Goal: Communication & Community: Answer question/provide support

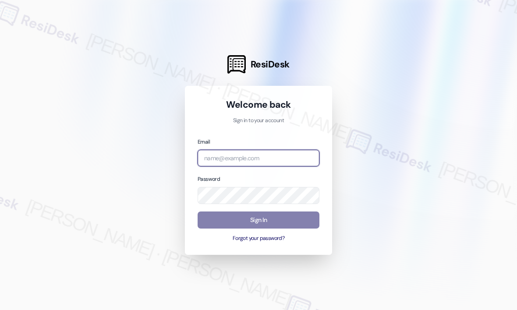
click at [264, 158] on input "email" at bounding box center [258, 158] width 122 height 17
click at [0, 310] on com-1password-button at bounding box center [0, 310] width 0 height 0
click at [245, 159] on input "email" at bounding box center [258, 158] width 122 height 17
type input "automated-surveys-jag-john-roy.roles@jag.com"
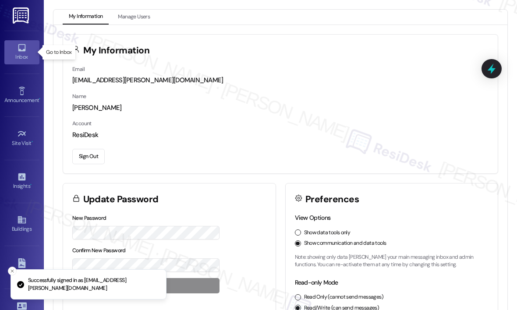
click at [23, 46] on icon at bounding box center [21, 47] width 7 height 7
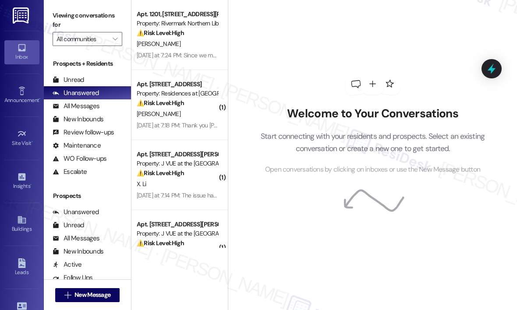
click at [368, 15] on div "Welcome to Your Conversations Start connecting with your residents and prospect…" at bounding box center [372, 124] width 263 height 248
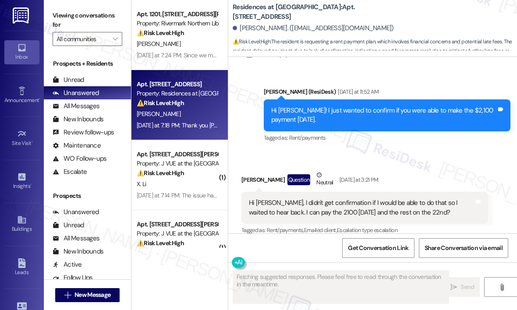
scroll to position [3411, 0]
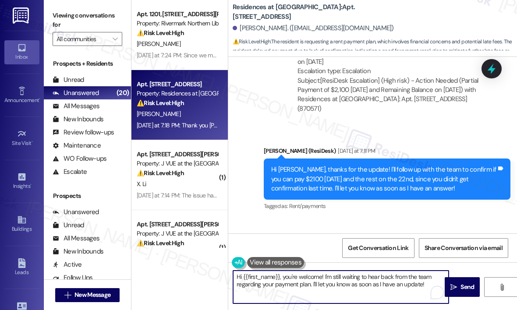
drag, startPoint x: 281, startPoint y: 278, endPoint x: 461, endPoint y: 302, distance: 182.0
click at [461, 302] on div "Hi {{first_name}}, you're welcome! I'm still waiting to hear back from the team…" at bounding box center [372, 295] width 289 height 66
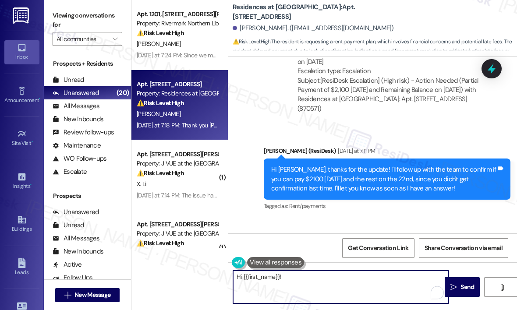
paste textarea "The site team wanted to let you know to please make a payment as soon as possib…"
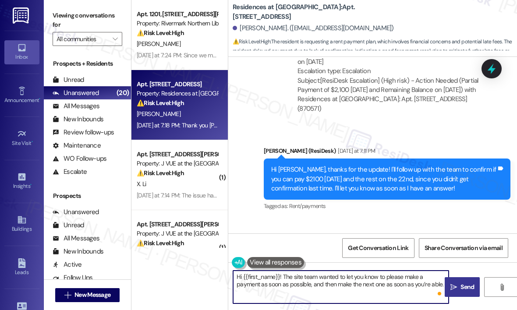
type textarea "Hi {{first_name}}! The site team wanted to let you know to please make a paymen…"
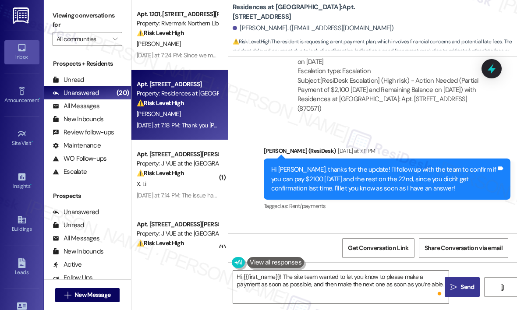
click at [463, 284] on span "Send" at bounding box center [467, 286] width 14 height 9
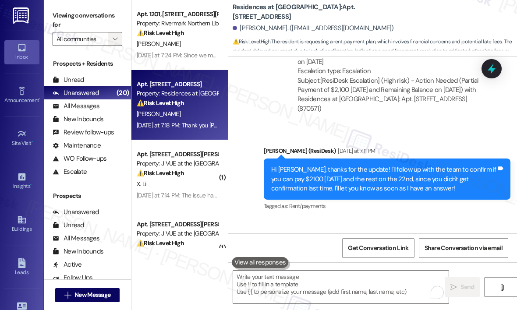
click at [116, 36] on icon "" at bounding box center [115, 38] width 5 height 7
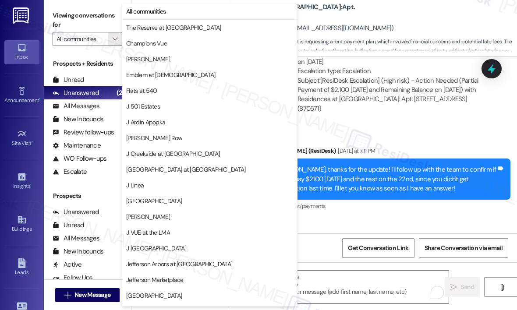
click at [380, 127] on div "Sent via SMS Jay (ResiDesk) Yesterday at 7:11 PM Hi Brittney, thanks for the up…" at bounding box center [372, 173] width 289 height 93
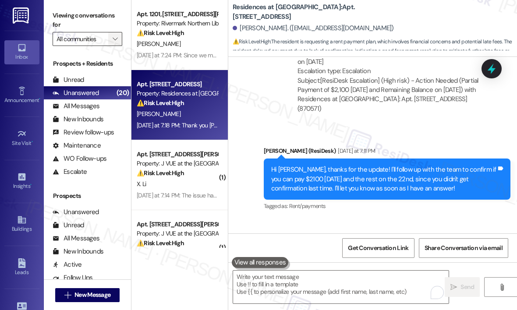
click at [116, 39] on icon "" at bounding box center [115, 38] width 5 height 7
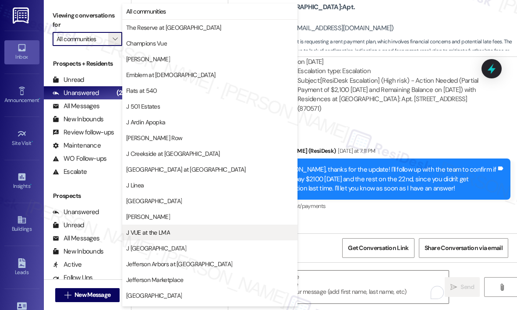
click at [141, 233] on span "J VUE at the LMA" at bounding box center [148, 232] width 44 height 9
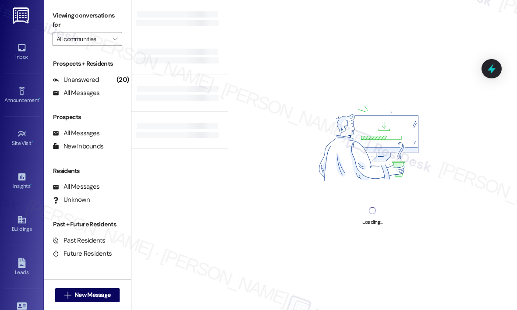
type input "J VUE at the LMA"
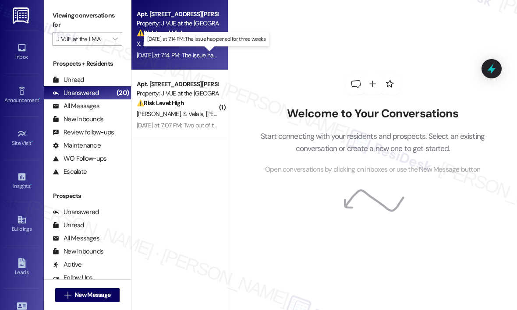
click at [194, 51] on div "Yesterday at 7:14 PM: The issue happened for three weeks Yesterday at 7:14 PM: …" at bounding box center [206, 55] width 138 height 8
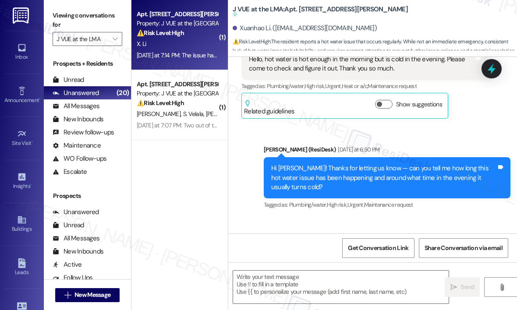
scroll to position [9185, 0]
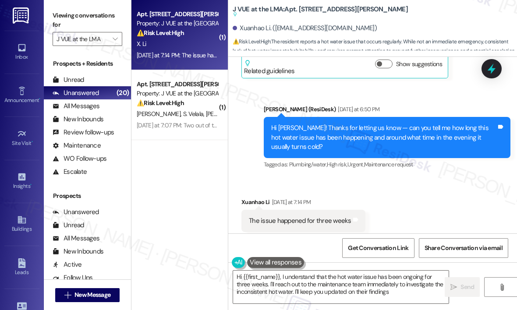
type textarea "Hi {{first_name}}, I understand that the hot water issue has been ongoing for t…"
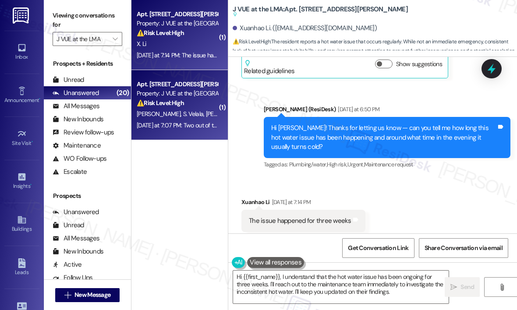
click at [206, 113] on span "K. Dumpala" at bounding box center [229, 114] width 46 height 8
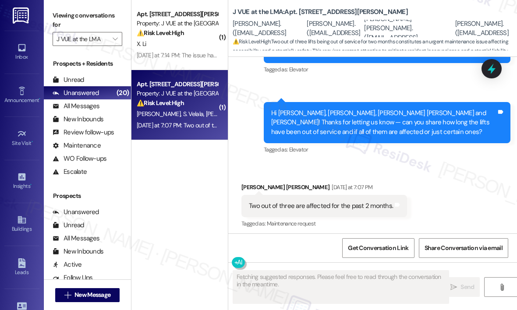
scroll to position [404, 0]
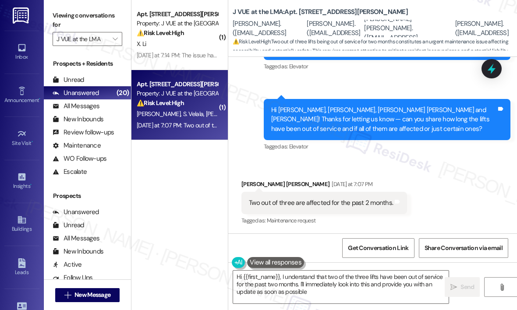
type textarea "Hi {{first_name}}, I understand that two of the three lifts have been out of se…"
click at [370, 160] on div "Received via SMS Chaitanya Prudvi Balusu Yesterday at 7:07 PM Two out of three …" at bounding box center [372, 197] width 289 height 74
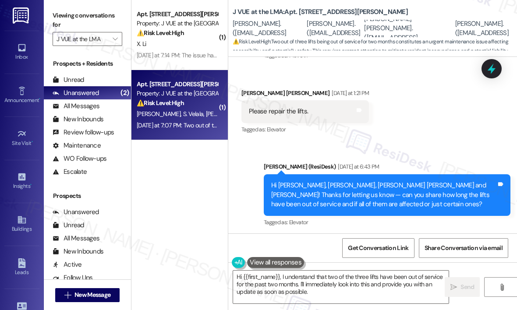
scroll to position [246, 0]
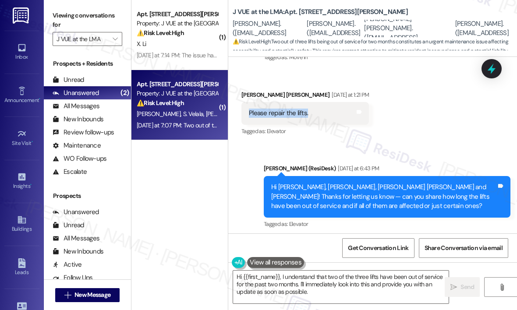
drag, startPoint x: 310, startPoint y: 113, endPoint x: 249, endPoint y: 115, distance: 61.3
click at [249, 115] on div "Please repair the lifts. Tags and notes" at bounding box center [304, 113] width 127 height 22
copy div "Please repair the lifts."
click at [491, 64] on icon at bounding box center [491, 68] width 15 height 15
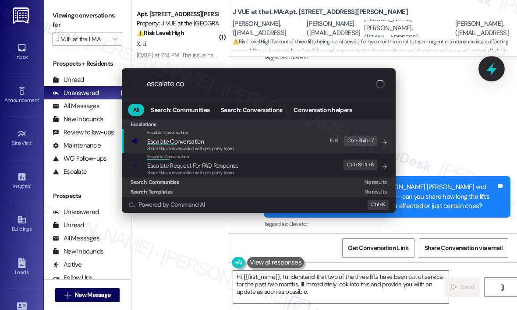
type input "escalate con"
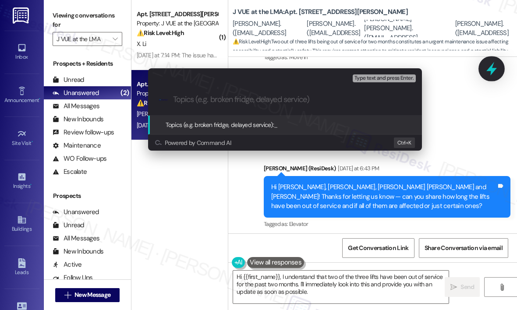
type input "Request for Lift Repairs"
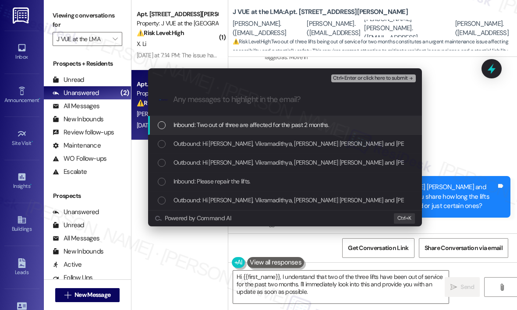
click at [285, 127] on span "Inbound: Two out of three are affected for the past 2 months." at bounding box center [250, 125] width 155 height 10
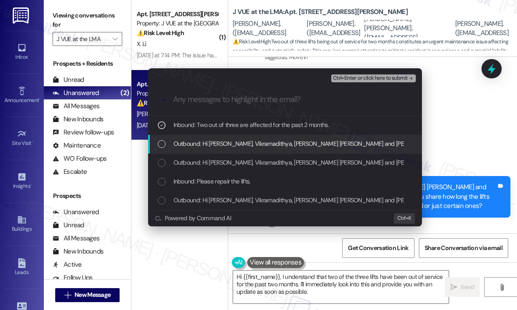
click at [205, 141] on span "Outbound: Hi Chaitanya Prudvi, Vikramadithya, Kodanda Rama Naidu and Santosh! T…" at bounding box center [481, 144] width 616 height 10
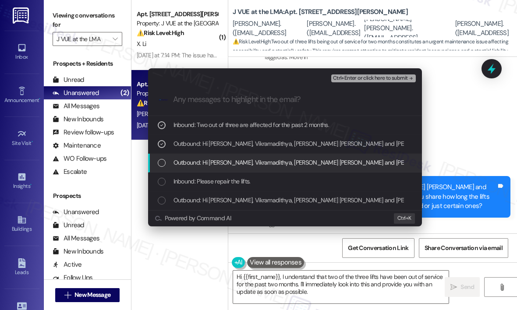
click at [191, 161] on span "Outbound: Hi Chaitanya Prudvi, Vikramadithya, Kodanda Rama Naidu and Santosh! T…" at bounding box center [481, 163] width 616 height 10
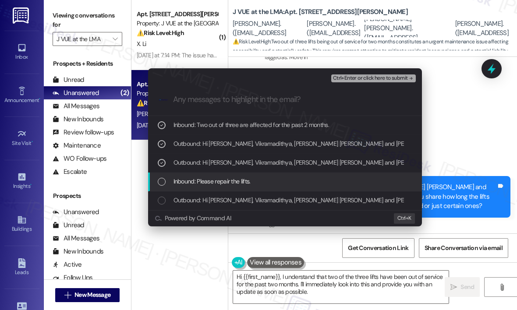
click at [182, 180] on span "Inbound: Please repair the lifts." at bounding box center [211, 181] width 77 height 10
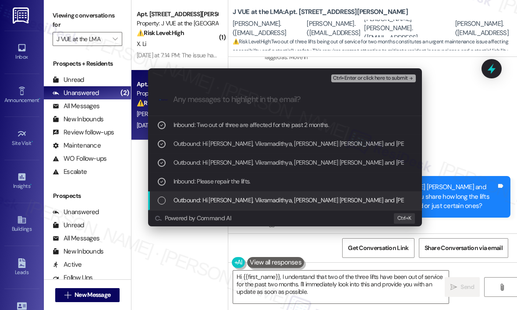
click at [162, 199] on div "List of options" at bounding box center [162, 201] width 8 height 8
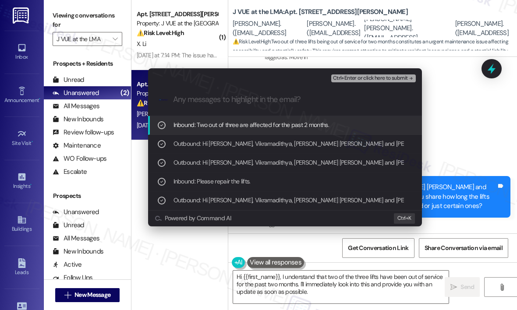
click at [345, 78] on span "Ctrl+Enter or click here to submit" at bounding box center [370, 78] width 75 height 6
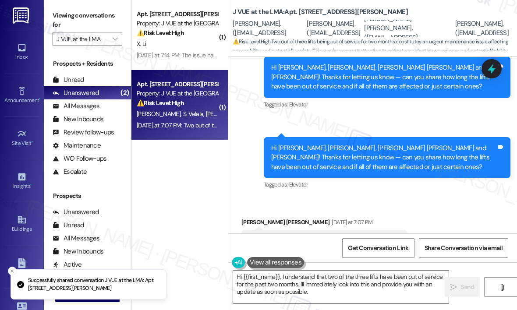
scroll to position [404, 0]
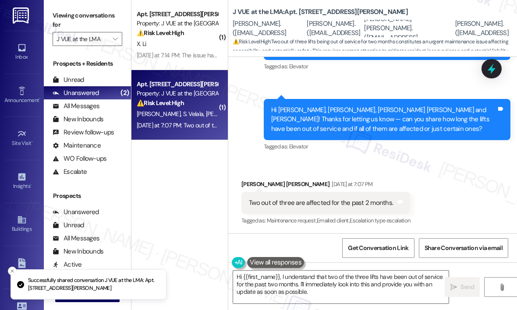
click at [452, 180] on div "Received via SMS Chaitanya Prudvi Balusu Yesterday at 7:07 PM Two out of three …" at bounding box center [372, 197] width 289 height 74
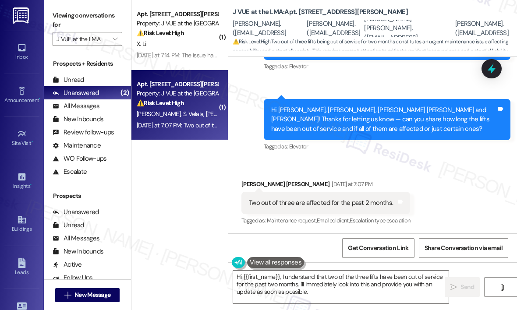
click at [442, 173] on div "Received via SMS Chaitanya Prudvi Balusu Yesterday at 7:07 PM Two out of three …" at bounding box center [372, 197] width 289 height 74
click at [417, 162] on div "Received via SMS Chaitanya Prudvi Balusu Yesterday at 7:07 PM Two out of three …" at bounding box center [372, 197] width 289 height 74
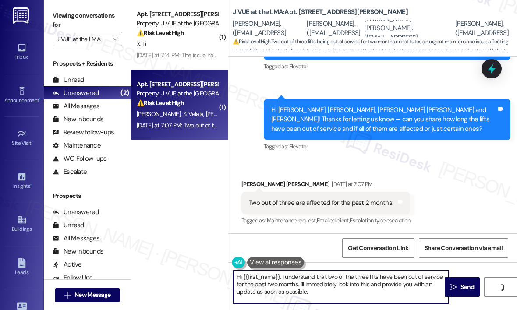
click at [336, 289] on textarea "Hi {{first_name}}, I understand that two of the three lifts have been out of se…" at bounding box center [340, 287] width 215 height 33
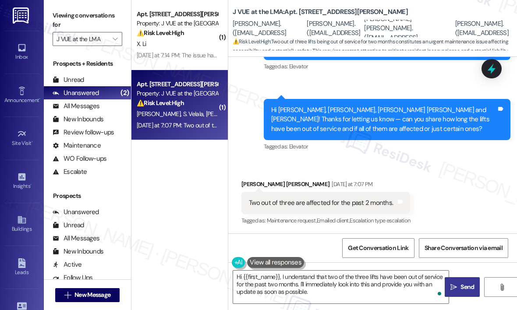
click at [459, 283] on span "Send" at bounding box center [466, 286] width 17 height 9
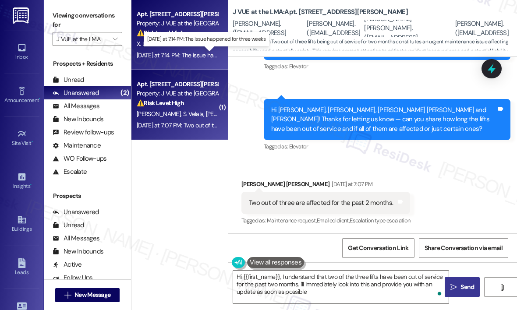
type textarea "Hi {{first_name}}, I understand that two of the three lifts have been out of se…"
click at [198, 52] on div "Yesterday at 7:14 PM: The issue happened for three weeks Yesterday at 7:14 PM: …" at bounding box center [206, 55] width 138 height 8
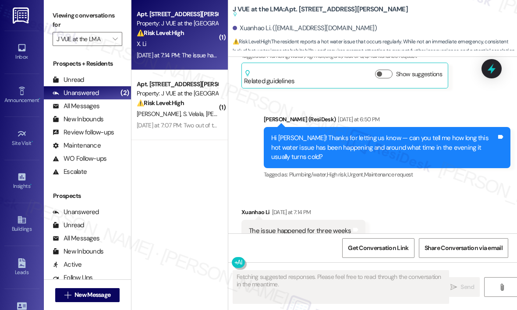
scroll to position [9185, 0]
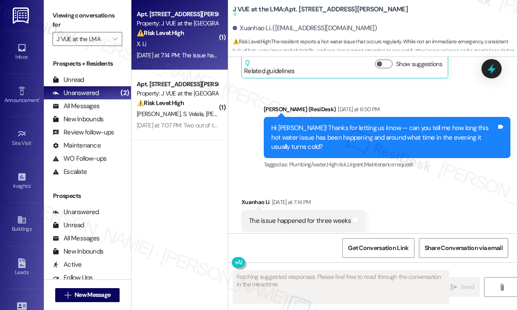
click at [251, 103] on div "Sent via SMS Jay (ResiDesk) Yesterday at 6:50 PM Hi Xuanhao! Thanks for letting…" at bounding box center [372, 131] width 289 height 93
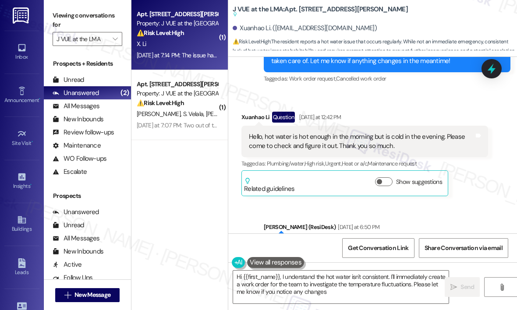
type textarea "Hi {{first_name}}, I understand the hot water isn't consistent. I'll immediatel…"
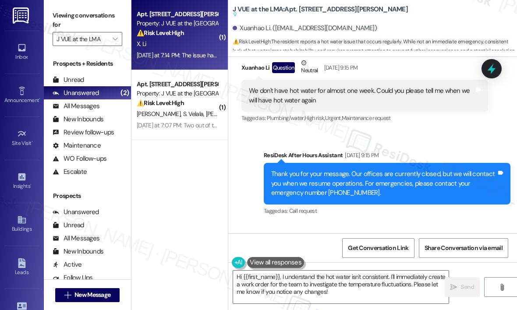
scroll to position [8362, 0]
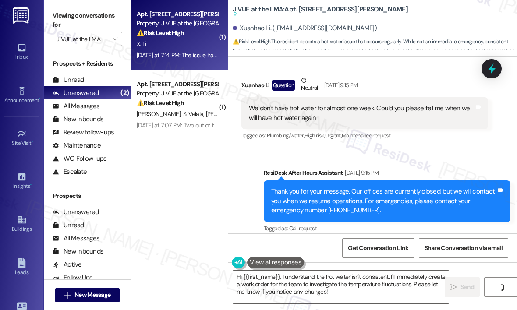
click at [410, 148] on div "Sent via SMS ResiDesk After Hours Assistant Jul 24, 2025 at 9:15 PM Thank you f…" at bounding box center [372, 245] width 289 height 195
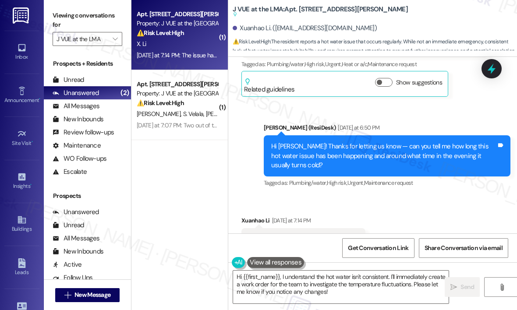
scroll to position [9185, 0]
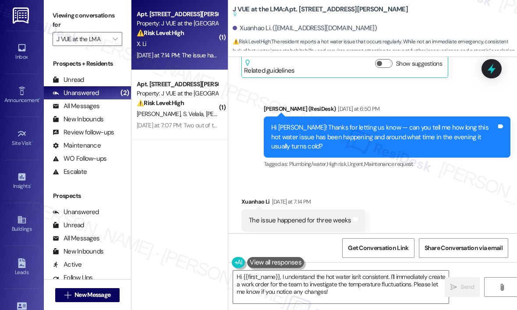
click at [381, 98] on div "Sent via SMS Jay (ResiDesk) Yesterday at 6:50 PM Hi Xuanhao! Thanks for letting…" at bounding box center [387, 138] width 260 height 80
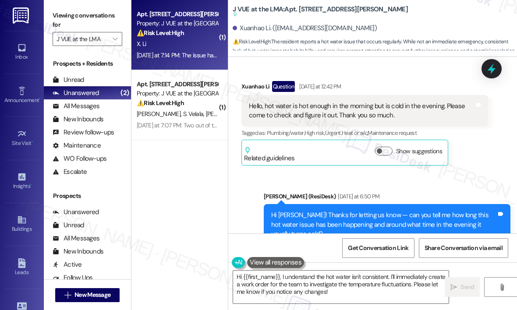
scroll to position [9080, 0]
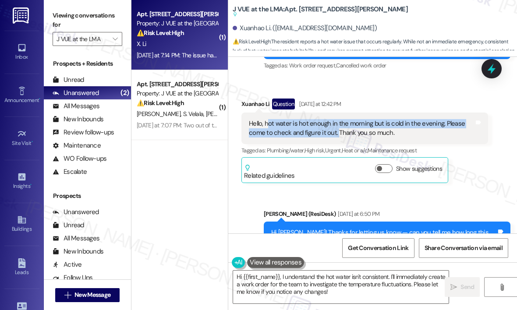
drag, startPoint x: 336, startPoint y: 115, endPoint x: 267, endPoint y: 103, distance: 70.3
click at [267, 119] on div "Hello, hot water is hot enough in the morning but is cold in the evening. Pleas…" at bounding box center [361, 128] width 225 height 19
copy div "ot water is hot enough in the morning but is cold in the evening. Please come t…"
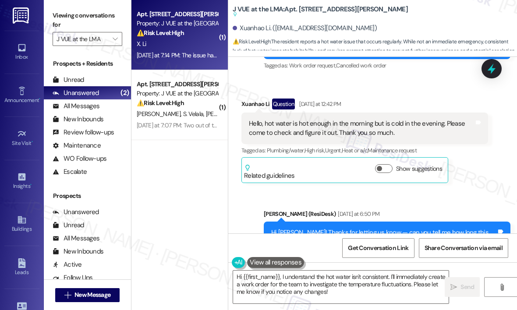
click at [326, 165] on div "Received via SMS Xuanhao Li Question Yesterday at 12:42 PM Hello, hot water is …" at bounding box center [365, 141] width 260 height 98
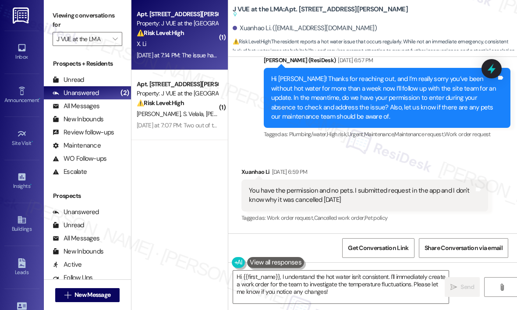
scroll to position [8835, 0]
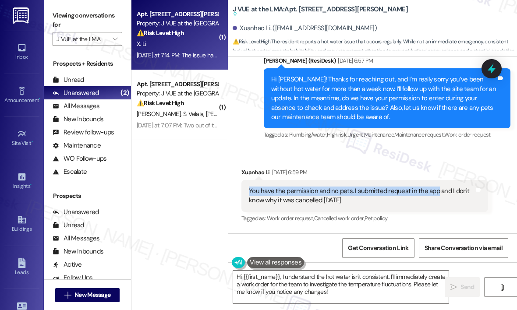
drag, startPoint x: 434, startPoint y: 171, endPoint x: 242, endPoint y: 173, distance: 192.2
click at [242, 180] on div "You have the permission and no pets. I submitted request in the app and I don't…" at bounding box center [364, 196] width 246 height 32
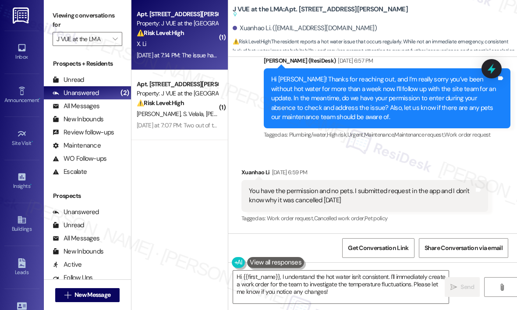
click at [380, 148] on div "Received via SMS Xuanhao Li Jul 28, 2025 at 6:59 PM You have the permission and…" at bounding box center [372, 189] width 289 height 83
click at [490, 67] on icon at bounding box center [491, 69] width 11 height 14
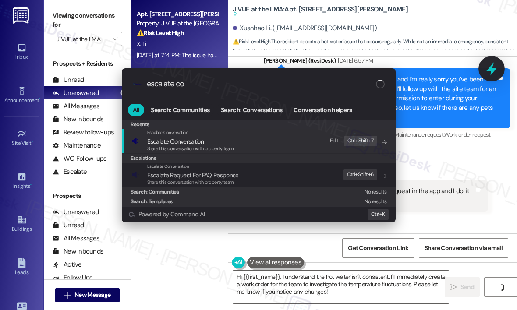
type input "escalate con"
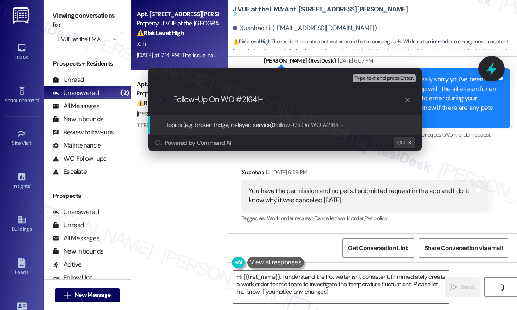
type input "Follow-Up On WO #21641-1"
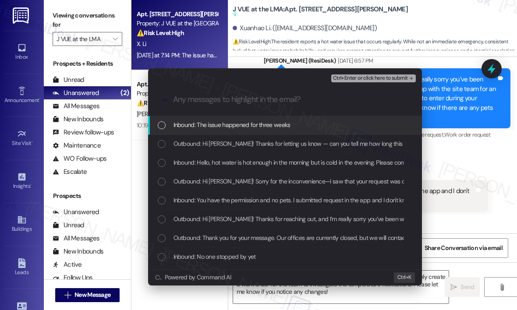
click at [282, 124] on span "Inbound: The issue happened for three weeks" at bounding box center [231, 125] width 117 height 10
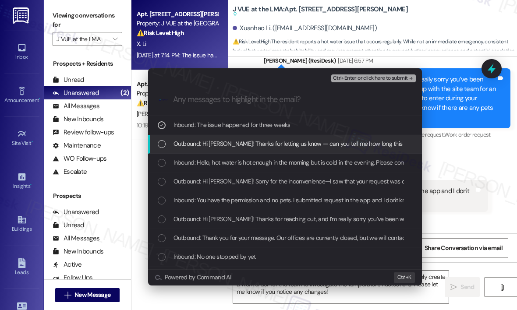
click at [226, 146] on span "Outbound: Hi Xuanhao! Thanks for letting us know — can you tell me how long thi…" at bounding box center [408, 144] width 471 height 10
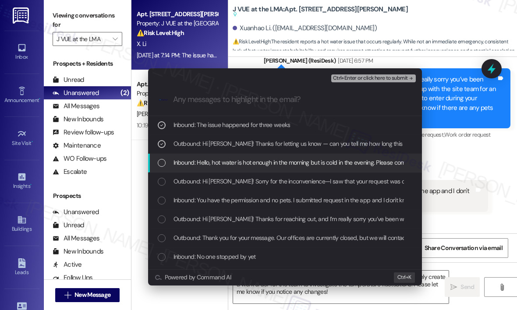
click at [198, 165] on span "Inbound: Hello, hot water is hot enough in the morning but is cold in the eveni…" at bounding box center [349, 163] width 353 height 10
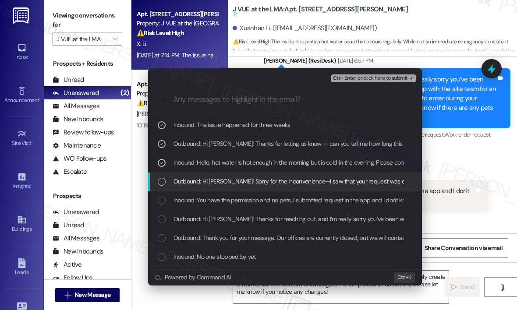
click at [186, 180] on span "Outbound: Hi Xuanhao! Sorry for the inconvenience—I saw that your request was c…" at bounding box center [467, 181] width 589 height 10
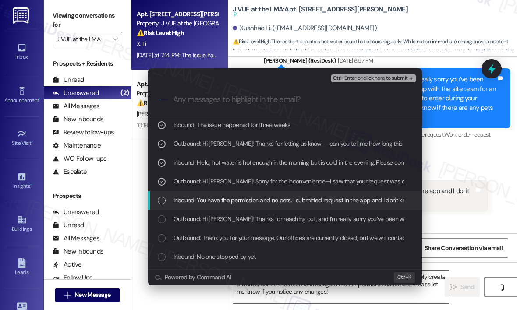
click at [173, 196] on span "Inbound: You have the permission and no pets. I submitted request in the app an…" at bounding box center [329, 200] width 312 height 10
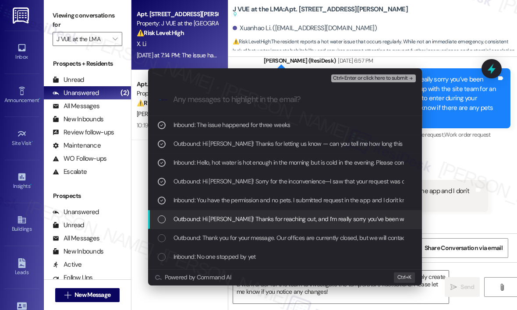
click at [161, 215] on div "List of options" at bounding box center [162, 219] width 8 height 8
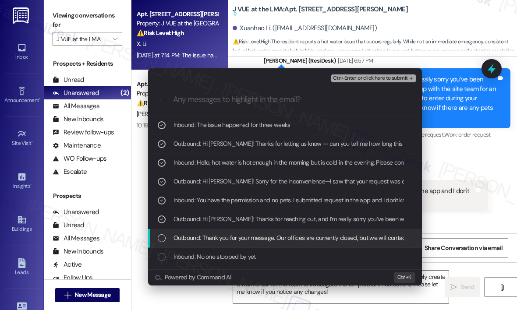
click at [164, 236] on div "List of options" at bounding box center [162, 238] width 8 height 8
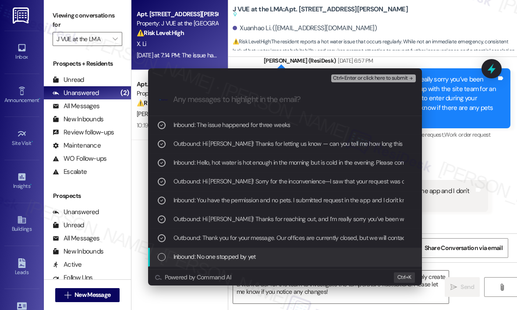
click at [161, 253] on div "List of options" at bounding box center [162, 257] width 8 height 8
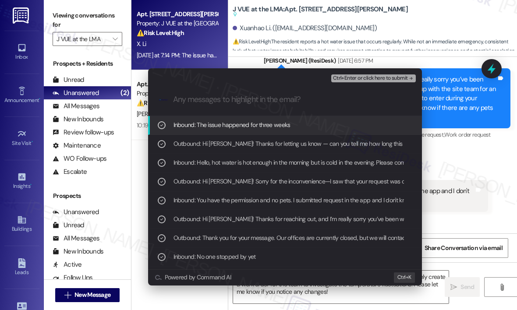
click at [365, 78] on span "Ctrl+Enter or click here to submit" at bounding box center [370, 78] width 75 height 6
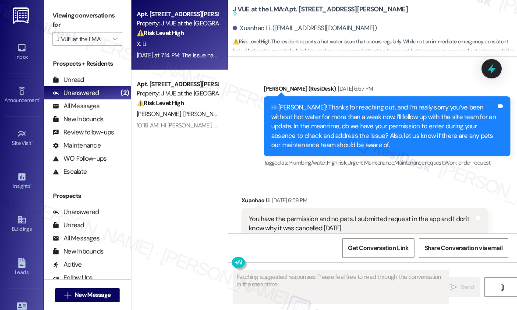
scroll to position [9185, 0]
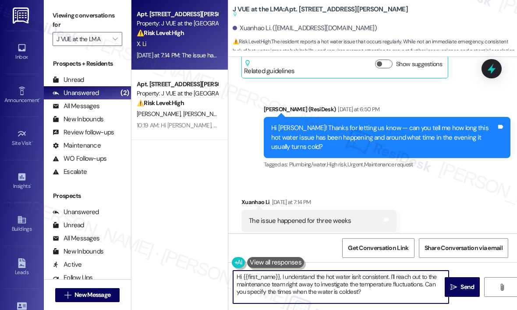
click at [370, 289] on textarea "Hi {{first_name}}, I understand the hot water isn't consistent. I'll reach out …" at bounding box center [340, 287] width 215 height 33
drag, startPoint x: 424, startPoint y: 282, endPoint x: 427, endPoint y: 314, distance: 32.5
click at [427, 310] on html "Inbox Go to Inbox Announcement • Send A Text Announcement Site Visit • Go to Si…" at bounding box center [258, 155] width 517 height 310
type textarea "Hi {{first_name}}, I understand the hot water isn't consistent. I'll reach out …"
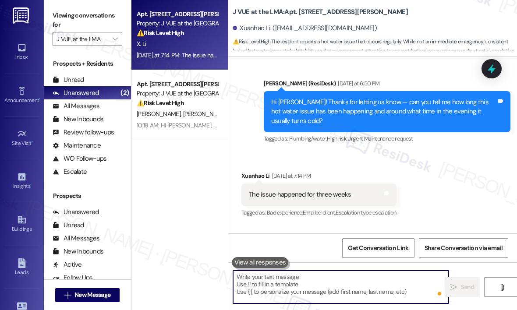
scroll to position [9159, 0]
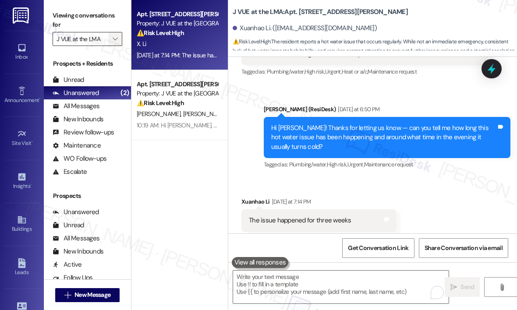
click at [118, 36] on span "" at bounding box center [115, 39] width 8 height 14
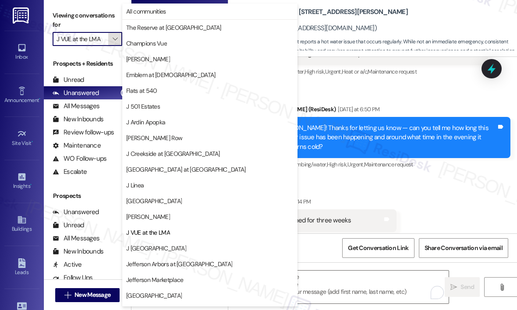
scroll to position [138, 0]
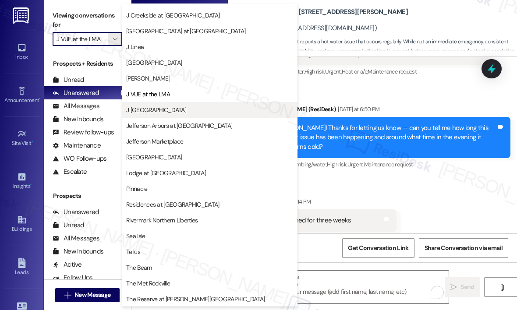
click at [137, 109] on span "J Woburn Heights" at bounding box center [156, 110] width 60 height 9
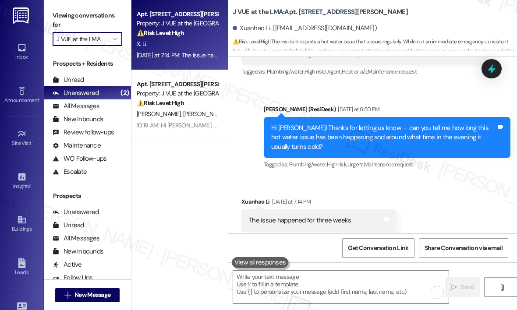
type input "J Woburn Heights"
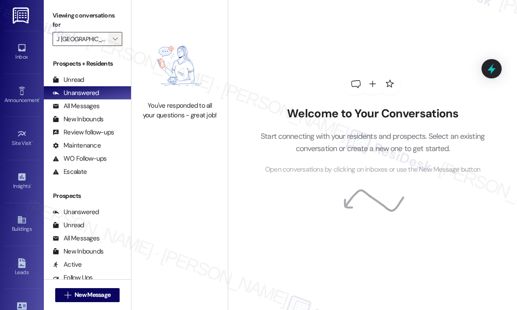
click at [114, 39] on icon "" at bounding box center [115, 38] width 5 height 7
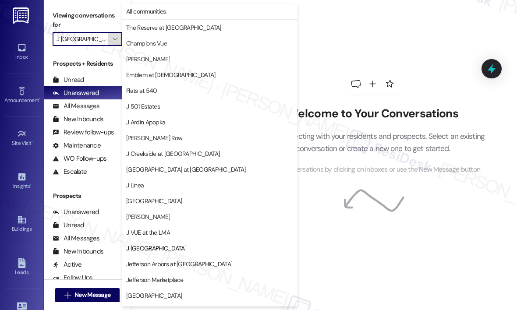
scroll to position [138, 0]
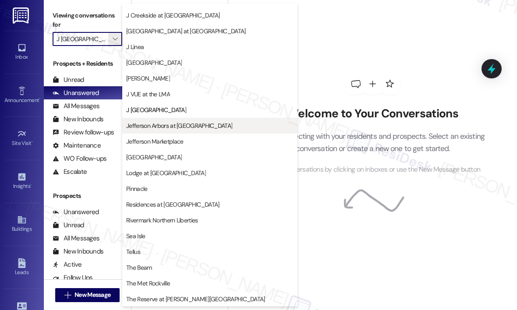
click at [149, 125] on span "Jefferson Arbors at Broadlands" at bounding box center [179, 125] width 106 height 9
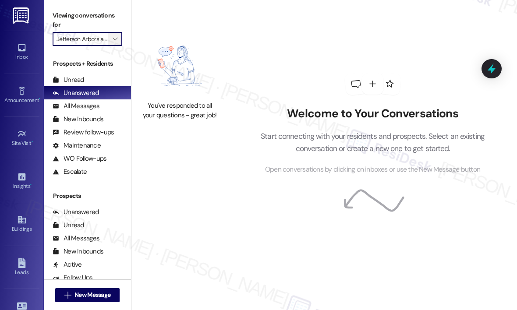
click at [116, 36] on icon "" at bounding box center [115, 38] width 5 height 7
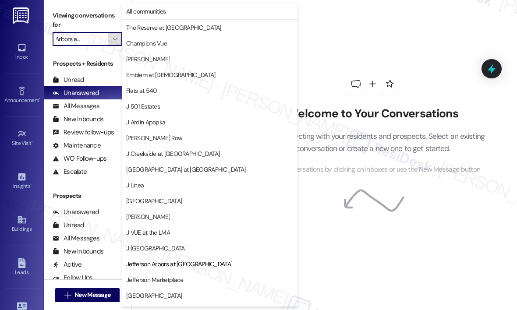
scroll to position [138, 0]
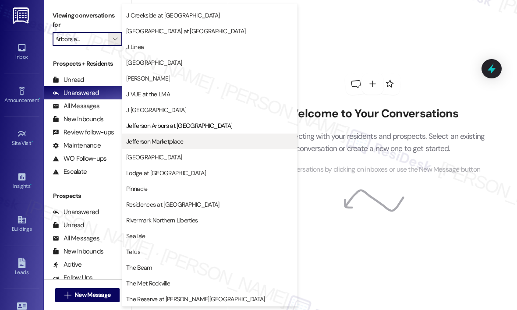
click at [148, 141] on span "Jefferson Marketplace" at bounding box center [154, 141] width 57 height 9
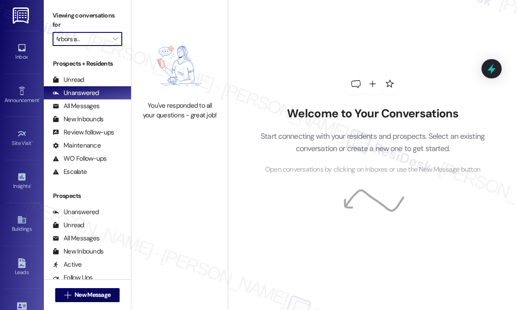
type input "Jefferson Marketplace"
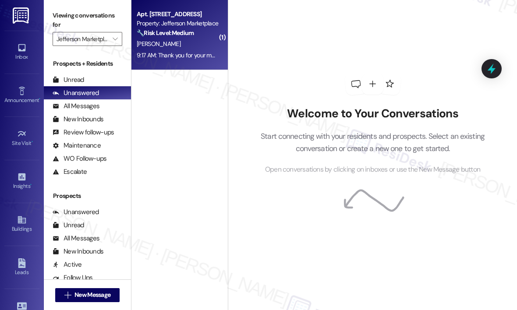
click at [196, 39] on div "K. Hunter" at bounding box center [177, 44] width 83 height 11
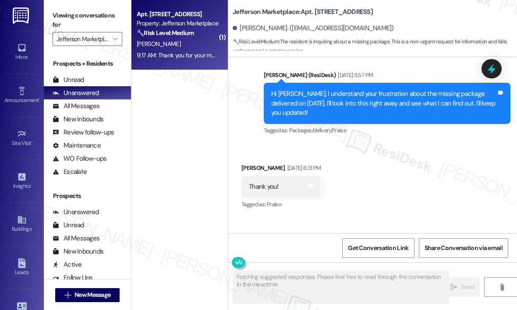
scroll to position [4965, 0]
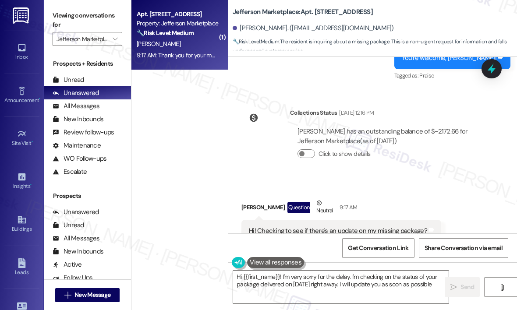
type textarea "Hi {{first_name}}! I'm very sorry for the delay. I'm checking on the status of …"
click at [380, 179] on div "Received via SMS Katherine Hunter Question Neutral 9:17 AM Hi! Checking to see …" at bounding box center [372, 220] width 289 height 83
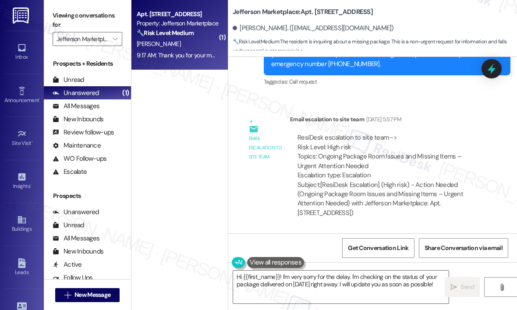
scroll to position [4562, 0]
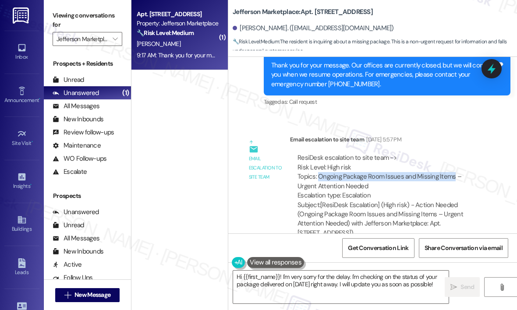
drag, startPoint x: 318, startPoint y: 147, endPoint x: 450, endPoint y: 147, distance: 132.2
click at [450, 153] on div "ResiDesk escalation to site team -> Risk Level: High risk Topics: Ongoing Packa…" at bounding box center [388, 176] width 183 height 47
copy div "Ongoing Package Room Issues and Missing Items"
click at [487, 68] on icon at bounding box center [491, 68] width 15 height 15
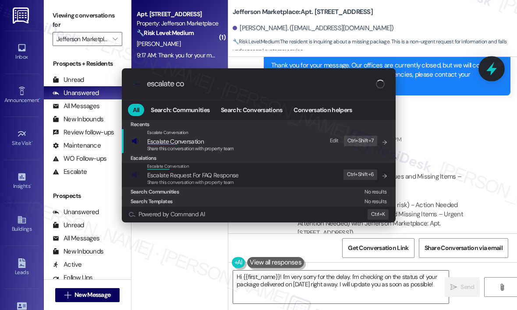
type input "escalate con"
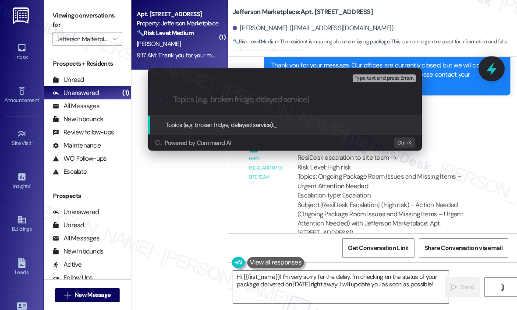
type input "Ongoing Package Room Issues and Missing Items"
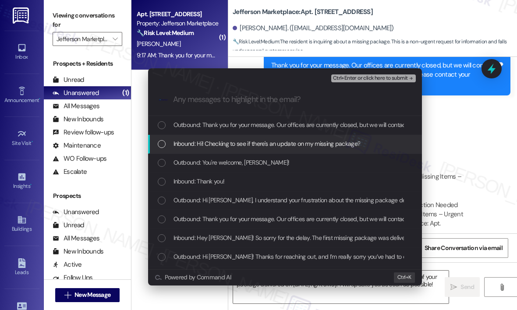
click at [283, 144] on span "Inbound: Hi! Checking to see if there's an update on my missing package?" at bounding box center [266, 144] width 187 height 10
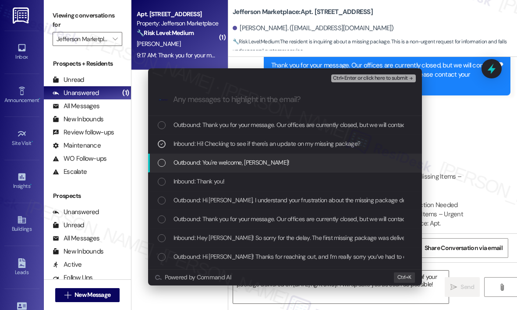
click at [203, 165] on span "Outbound: You're welcome, Katherine!" at bounding box center [231, 163] width 116 height 10
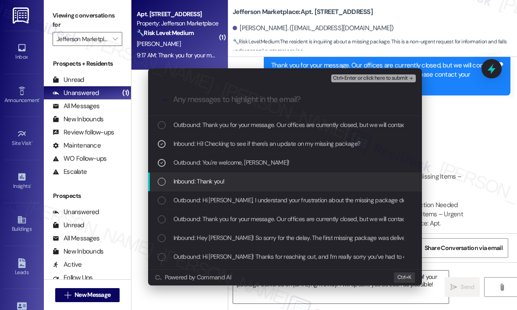
click at [188, 182] on span "Inbound: Thank you!" at bounding box center [198, 181] width 51 height 10
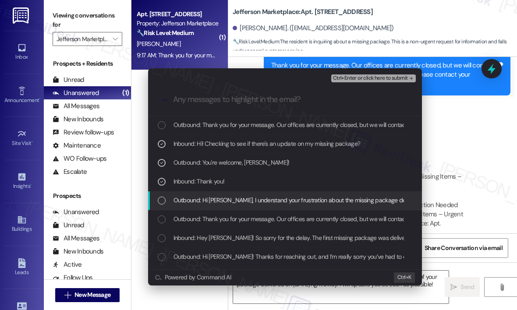
click at [173, 203] on span "Outbound: Hi Katherine, I understand your frustration about the missing package…" at bounding box center [407, 200] width 468 height 10
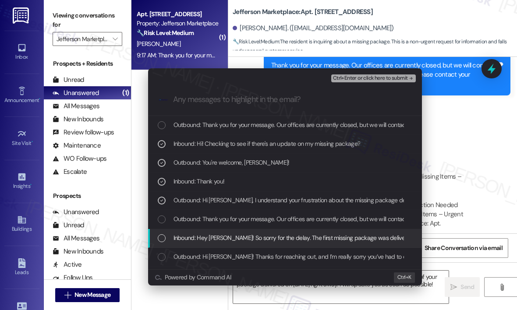
click at [161, 239] on div "List of options" at bounding box center [162, 238] width 8 height 8
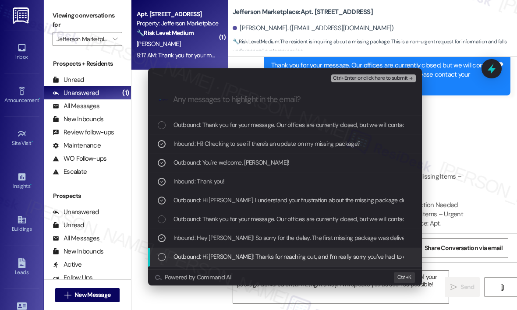
click at [161, 257] on div "List of options" at bounding box center [162, 257] width 8 height 8
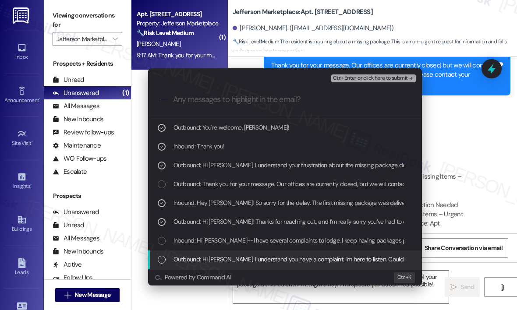
scroll to position [54, 0]
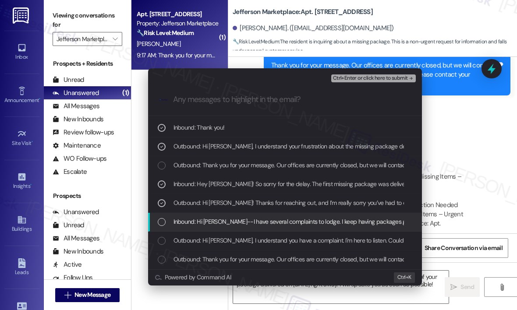
click at [162, 220] on div "List of options" at bounding box center [162, 222] width 8 height 8
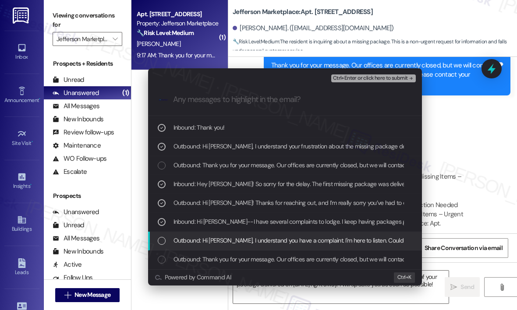
click at [162, 239] on div "List of options" at bounding box center [162, 241] width 8 height 8
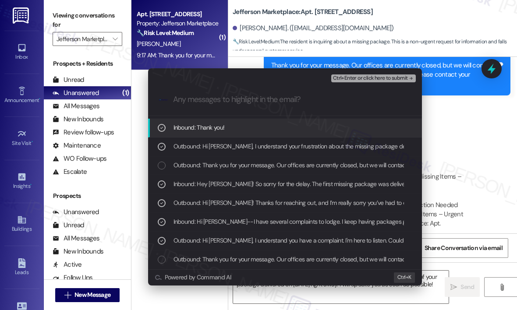
click at [363, 77] on span "Ctrl+Enter or click here to submit" at bounding box center [370, 78] width 75 height 6
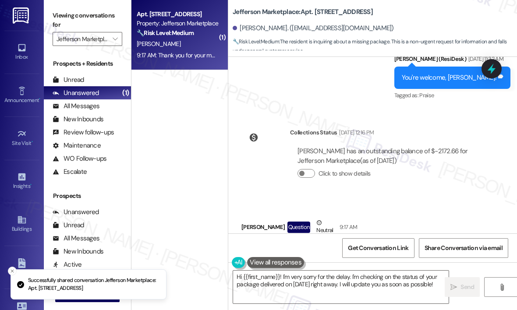
scroll to position [4965, 0]
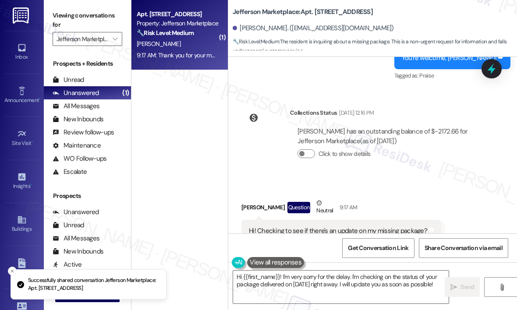
click at [447, 179] on div "Received via SMS Katherine Hunter Question Neutral 9:17 AM Hi! Checking to see …" at bounding box center [372, 220] width 289 height 83
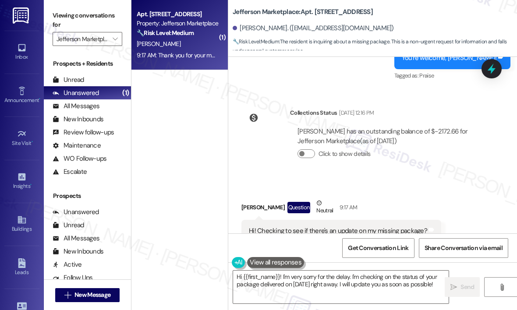
click at [412, 192] on div "Received via SMS Katherine Hunter Question Neutral 9:17 AM Hi! Checking to see …" at bounding box center [341, 227] width 213 height 70
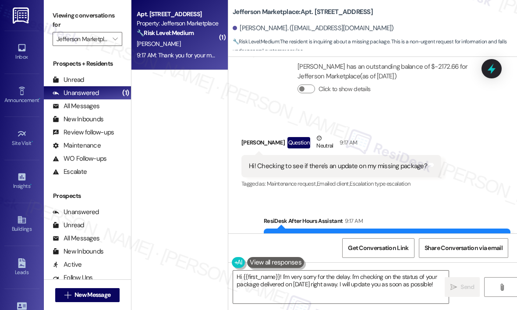
scroll to position [5058, 0]
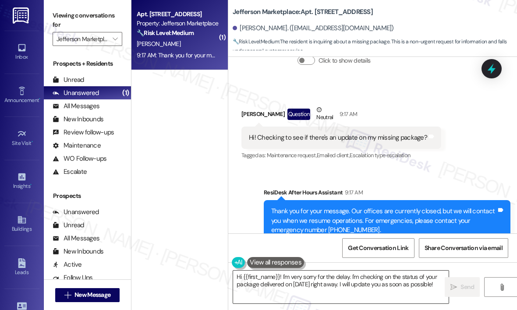
click at [429, 275] on textarea "Hi {{first_name}}! I'm very sorry for the delay. I'm checking on the status of …" at bounding box center [340, 287] width 215 height 33
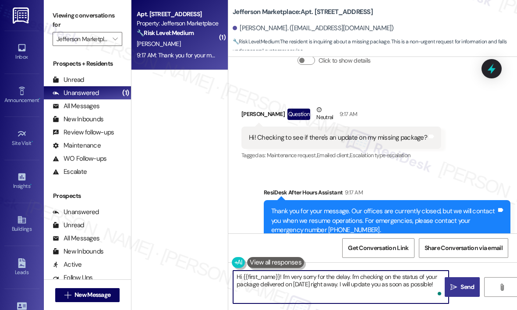
click at [464, 290] on span "Send" at bounding box center [467, 286] width 14 height 9
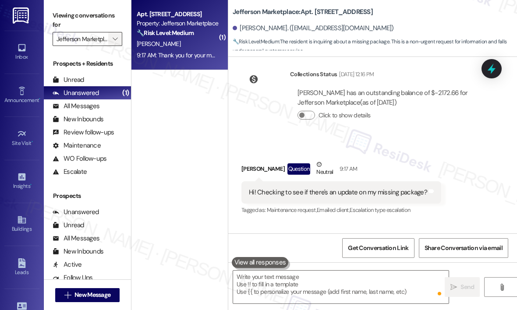
scroll to position [4965, 0]
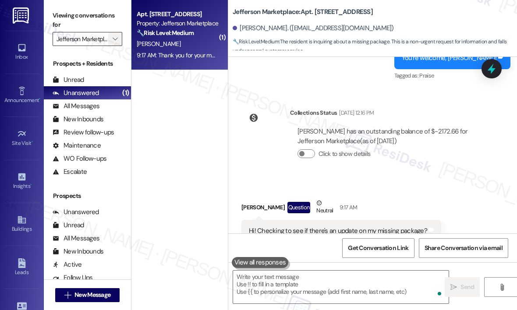
click at [113, 38] on icon "" at bounding box center [115, 38] width 5 height 7
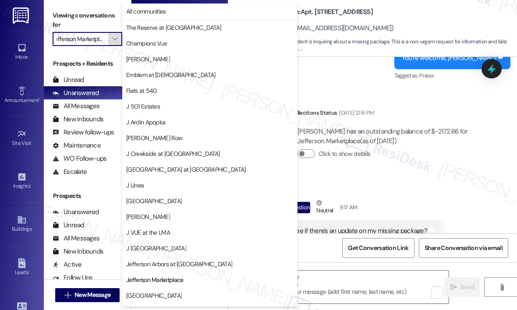
scroll to position [138, 0]
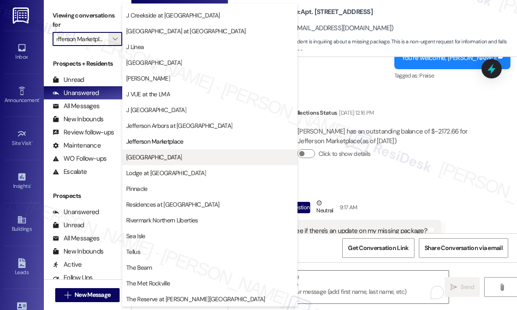
click at [147, 158] on span "Jefferson Somerset Park" at bounding box center [154, 157] width 56 height 9
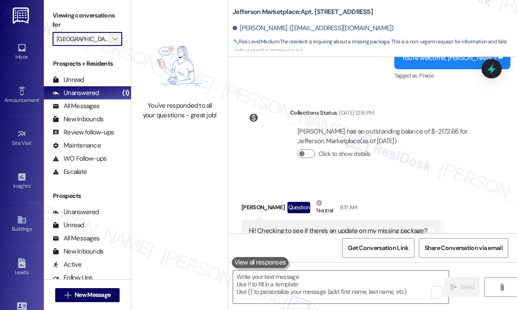
click at [120, 42] on button "" at bounding box center [115, 39] width 14 height 14
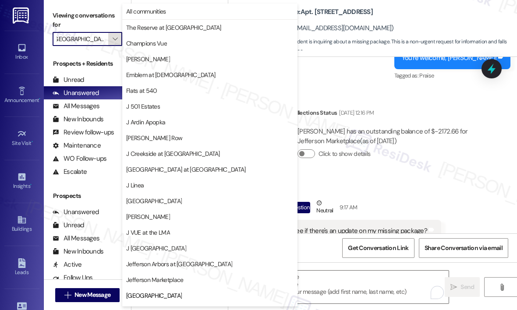
scroll to position [138, 0]
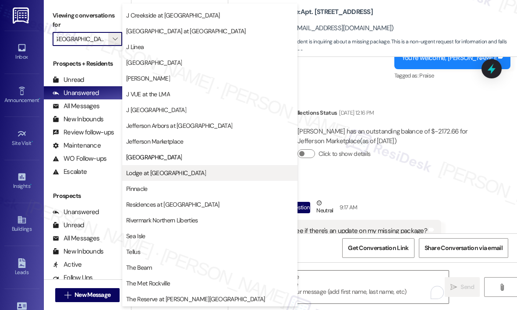
click at [152, 175] on span "Lodge at Croasdaile Farm" at bounding box center [166, 173] width 80 height 9
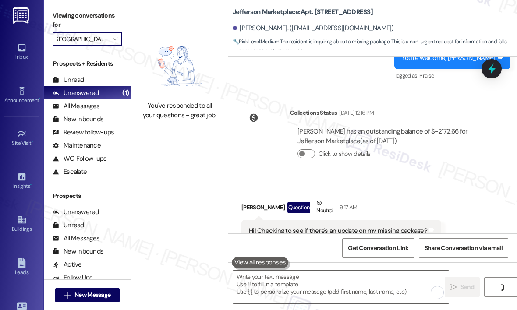
type input "Lodge at Croasdaile Farm"
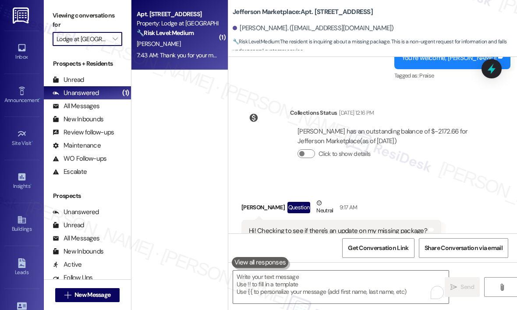
click at [186, 27] on div "Property: Lodge at Croasdaile Farm" at bounding box center [177, 23] width 81 height 9
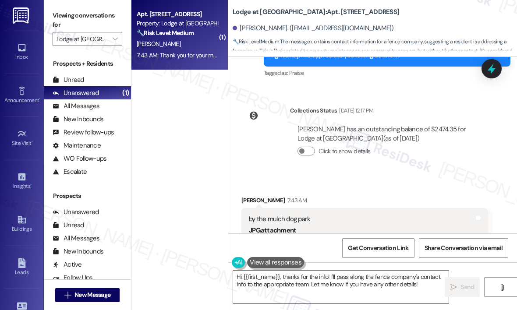
scroll to position [9841, 0]
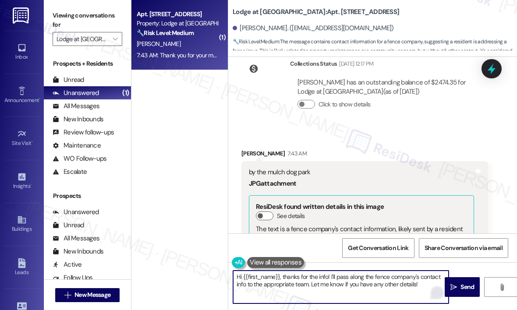
drag, startPoint x: 279, startPoint y: 276, endPoint x: 436, endPoint y: 294, distance: 158.1
click at [436, 294] on div "Hi {{first_name}}, thanks for the info! I'll pass along the fence company's con…" at bounding box center [340, 287] width 216 height 34
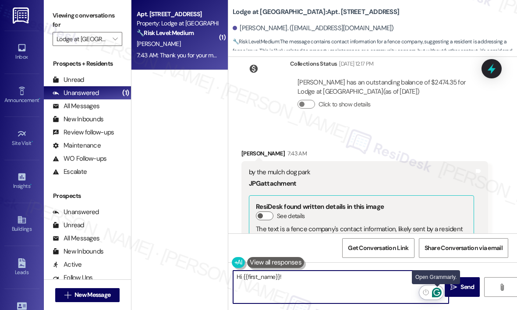
paste textarea "Can you please provide more details about the photo you sent so I can share the…"
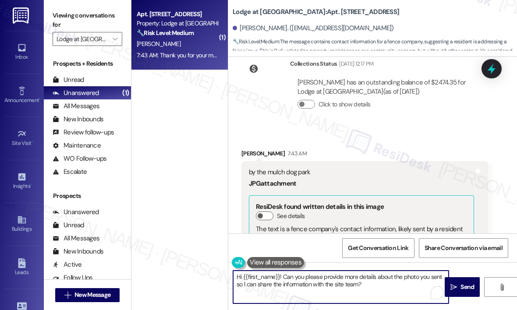
click at [370, 292] on textarea "Hi {{first_name}}! Can you please provide more details about the photo you sent…" at bounding box center [340, 287] width 215 height 33
type textarea "Hi {{first_name}}! Can you please provide more details about the photo you sent…"
click at [461, 285] on span "Send" at bounding box center [467, 286] width 14 height 9
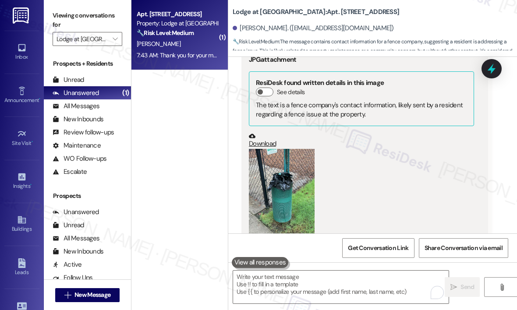
scroll to position [10042, 0]
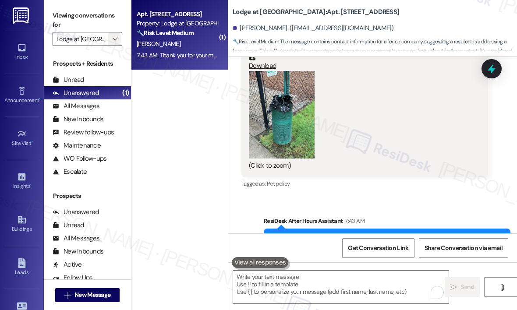
click at [113, 40] on icon "" at bounding box center [115, 38] width 5 height 7
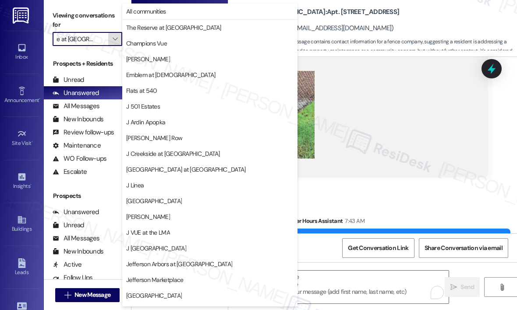
scroll to position [138, 0]
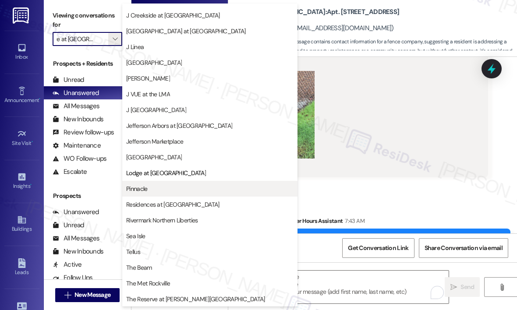
click at [152, 186] on span "Pinnacle" at bounding box center [209, 188] width 167 height 9
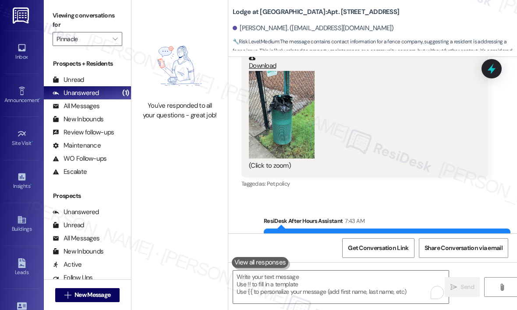
click at [365, 197] on div "Sent via SMS ResiDesk After Hours Assistant 7:43 AM Thank you for your message.…" at bounding box center [372, 272] width 289 height 150
click at [114, 42] on icon "" at bounding box center [115, 38] width 5 height 7
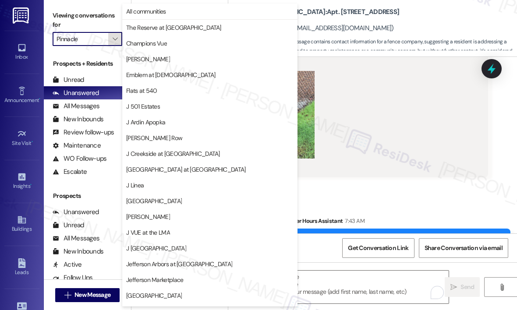
scroll to position [138, 0]
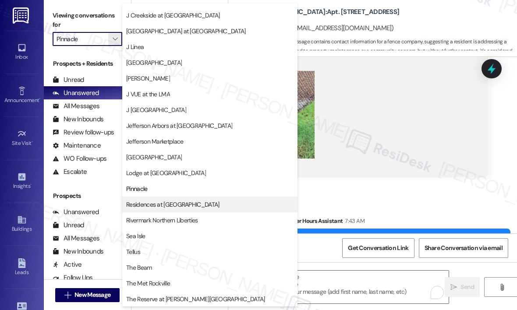
click at [141, 201] on span "Residences at Annapolis Junction" at bounding box center [172, 204] width 93 height 9
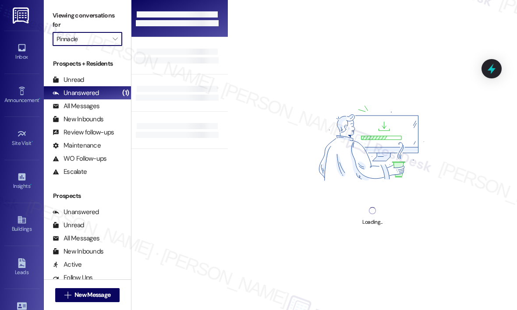
type input "Residences at Annapolis Junction"
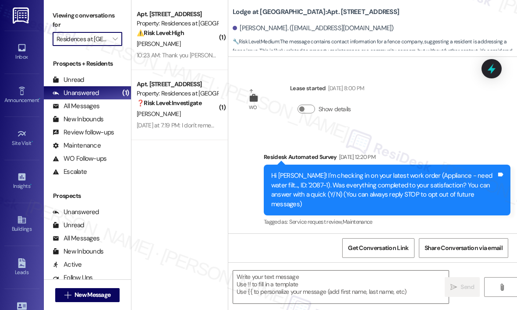
scroll to position [9892, 0]
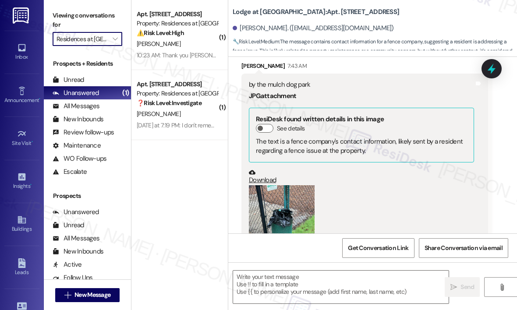
type textarea "Fetching suggested responses. Please feel free to read through the conversation…"
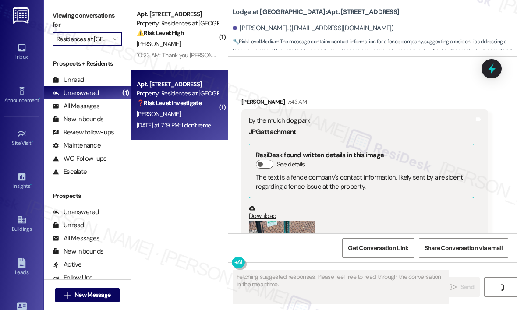
click at [191, 93] on div "Property: Residences at Annapolis Junction" at bounding box center [177, 93] width 81 height 9
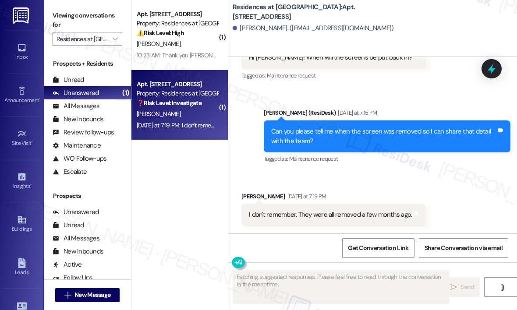
scroll to position [3105, 0]
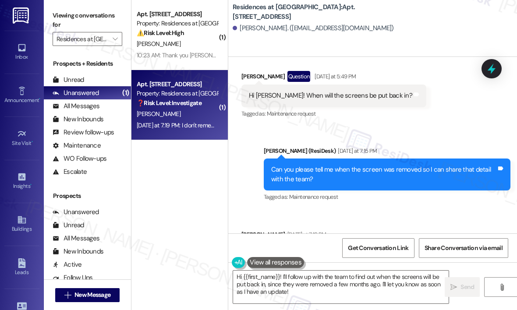
click at [443, 210] on div "Received via SMS Stacey Janes Yesterday at 7:19 PM I don't remember. They were …" at bounding box center [372, 240] width 289 height 61
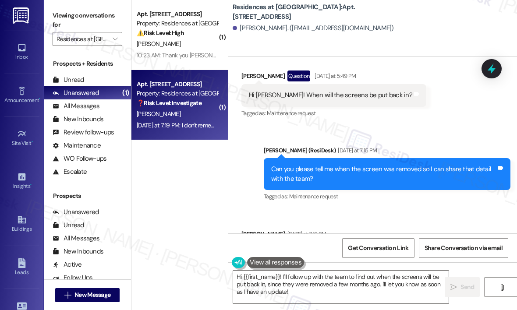
click at [384, 248] on div "I don't remember. They were all removed a few months ago." at bounding box center [330, 252] width 163 height 9
copy div "I don't remember. They were all removed a few months ago. Tags and notes"
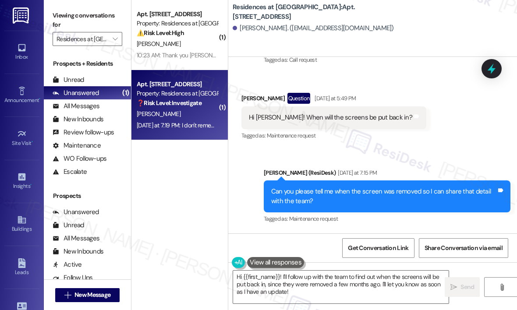
scroll to position [3062, 0]
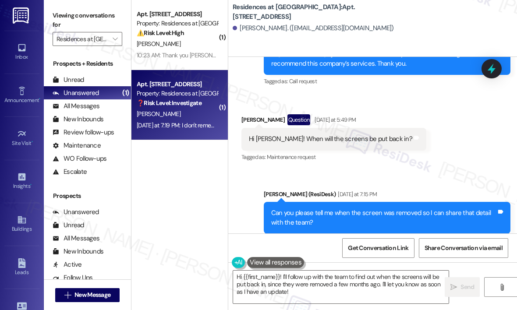
click at [311, 134] on div "Hi Jay! When will the screens be put back in?" at bounding box center [330, 138] width 163 height 9
drag, startPoint x: 268, startPoint y: 101, endPoint x: 369, endPoint y: 103, distance: 101.2
click at [369, 134] on div "Hi Jay! When will the screens be put back in?" at bounding box center [330, 138] width 163 height 9
copy div "When will the screens be put back in?"
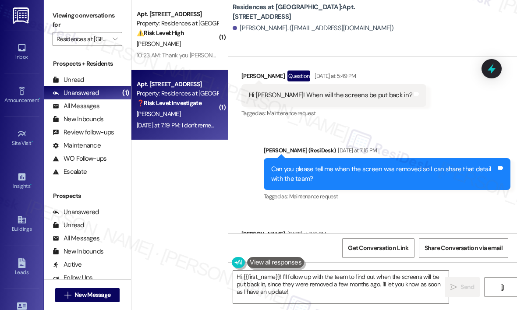
click at [324, 248] on div "I don't remember. They were all removed a few months ago." at bounding box center [330, 252] width 163 height 9
copy div "I don't remember. They were all removed a few months ago. Tags and notes"
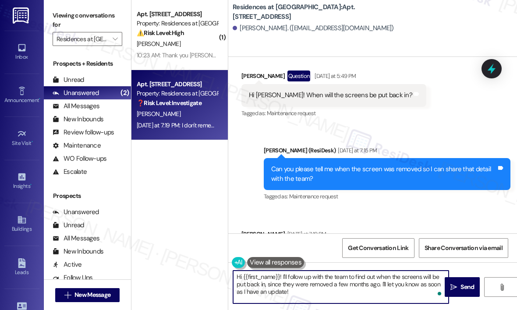
drag, startPoint x: 303, startPoint y: 289, endPoint x: 229, endPoint y: 273, distance: 75.2
click at [229, 273] on div "Hi {{first_name}}! I'll follow up with the team to find out when the screens wi…" at bounding box center [336, 287] width 216 height 34
paste textarea "Was the screen removal done as part of a maintenance repair in your home?"
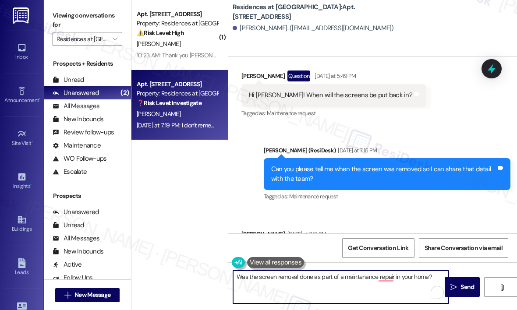
type textarea "Was the screen removal done as part of a maintenance repair in your home?"
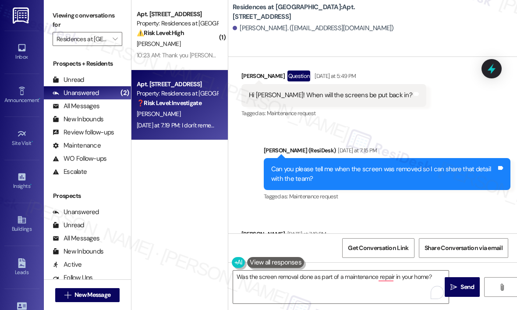
click at [450, 210] on div "Received via SMS Stacey Janes Yesterday at 7:19 PM I don't remember. They were …" at bounding box center [372, 240] width 289 height 61
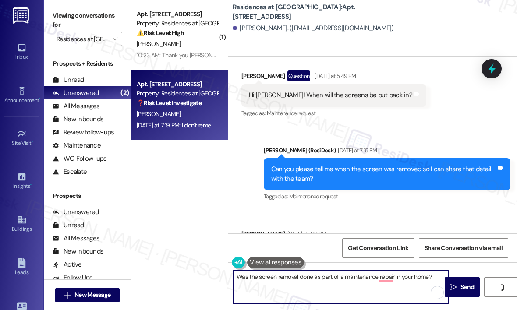
click at [409, 287] on textarea "Was the screen removal done as part of a maintenance repair in your home?" at bounding box center [340, 287] width 215 height 33
click at [429, 276] on textarea "Was the screen removal done as part of a maintenance repair in your home?" at bounding box center [340, 287] width 215 height 33
click at [430, 276] on textarea "Was the screen removal done as part of a maintenance repair in your home?" at bounding box center [340, 287] width 215 height 33
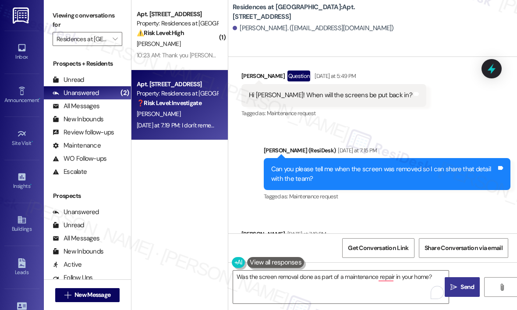
click at [463, 287] on span "Send" at bounding box center [467, 286] width 14 height 9
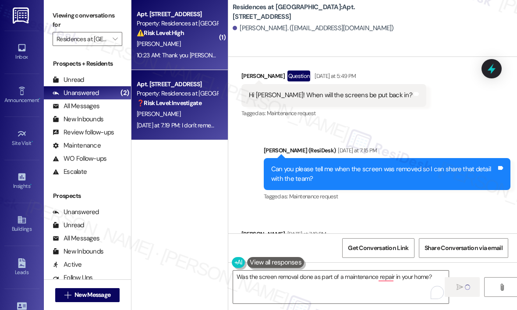
click at [205, 52] on div "10:23 AM: Thank you Jay! I just made the payment for 2100 10:23 AM: Thank you J…" at bounding box center [229, 55] width 184 height 8
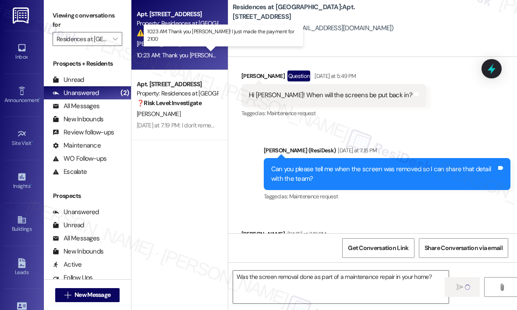
type textarea "Fetching suggested responses. Please feel free to read through the conversation…"
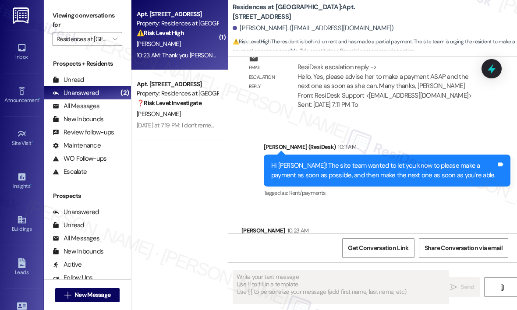
scroll to position [3756, 0]
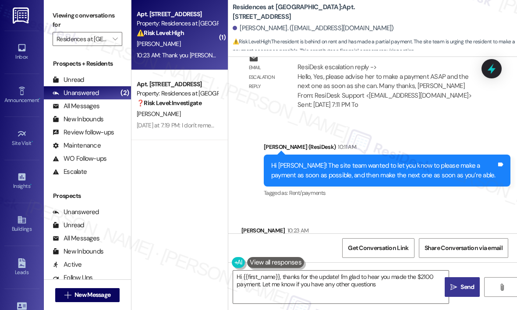
type textarea "Hi {{first_name}}, thanks for the update! I'm glad to hear you made the $2100 p…"
click at [428, 206] on div "Received via SMS Brittney Woodson 10:23 AM Thank you Jay! I just made the payme…" at bounding box center [372, 243] width 289 height 74
click at [428, 218] on div "Received via SMS Brittney Woodson 10:23 AM Thank you Jay! I just made the payme…" at bounding box center [372, 243] width 289 height 74
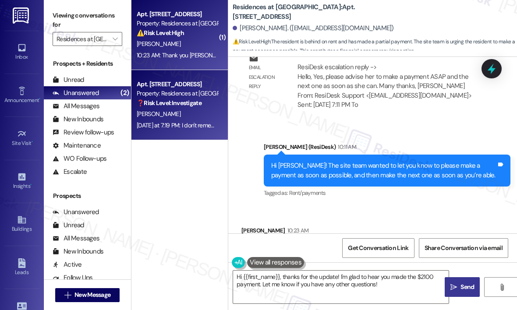
click at [151, 115] on span "S. Janes" at bounding box center [159, 114] width 44 height 8
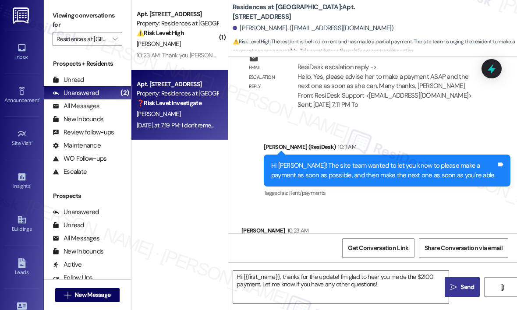
type textarea "Fetching suggested responses. Please feel free to read through the conversation…"
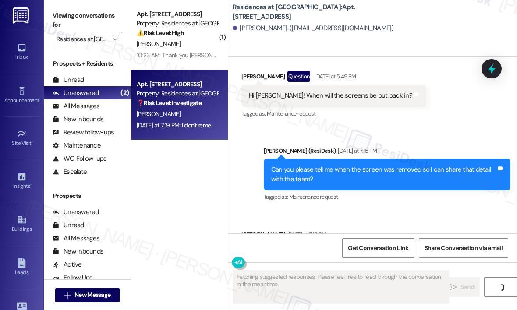
scroll to position [3062, 0]
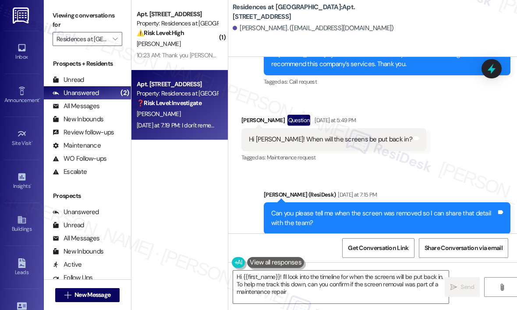
type textarea "Hi {{first_name}}! I'll look into the timeline for when the screens will be put…"
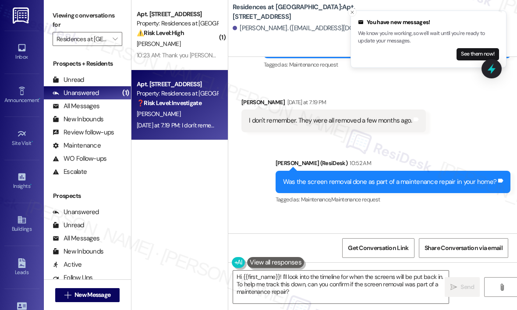
scroll to position [3250, 0]
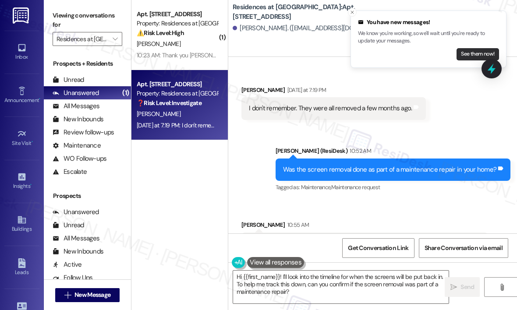
click at [466, 49] on button "See them now!" at bounding box center [477, 54] width 42 height 12
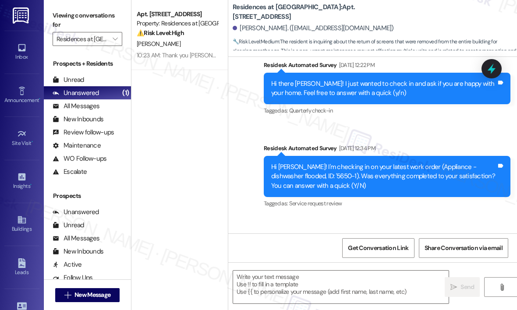
type textarea "Fetching suggested responses. Please feel free to read through the conversation…"
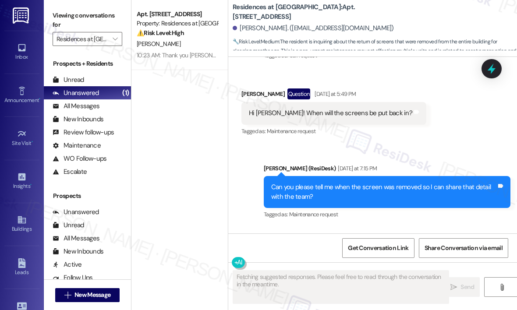
scroll to position [3272, 0]
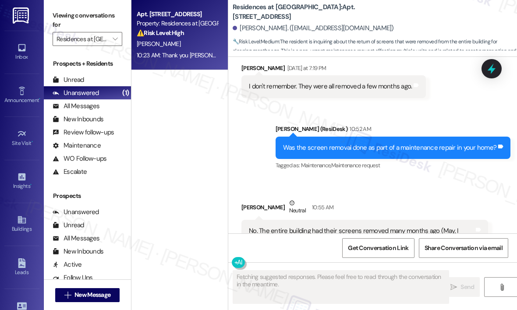
click at [205, 43] on div "B. Woodson" at bounding box center [177, 44] width 83 height 11
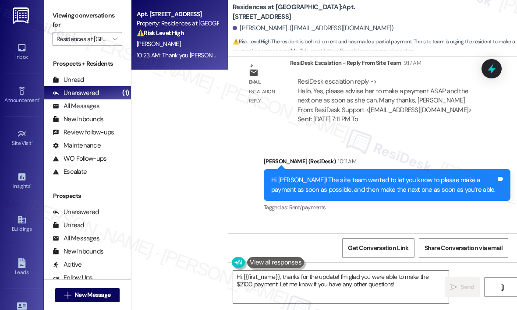
scroll to position [3756, 0]
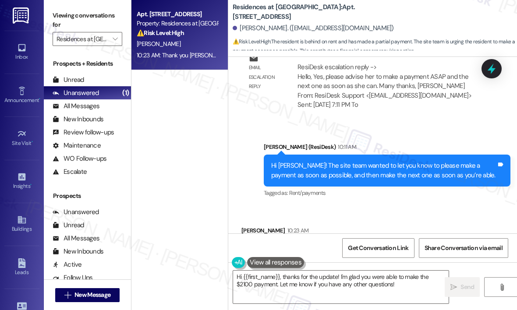
click at [284, 245] on div "Thank you Jay! I just made the payment for 2100" at bounding box center [335, 249] width 172 height 9
copy div "Thank you Jay! I just made the payment for 2100 Tags and notes"
click at [396, 152] on div "Sent via SMS Jay (ResiDesk) 10:11 AM Hi Brittney! The site team wanted to let y…" at bounding box center [387, 171] width 260 height 70
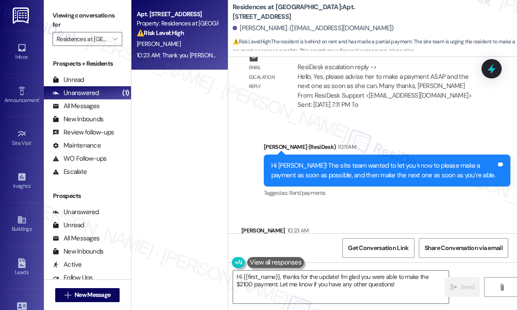
click at [348, 245] on div "Thank you Jay! I just made the payment for 2100" at bounding box center [335, 249] width 172 height 9
copy div "Thank you Jay! I just made the payment for 2100 Tags and notes"
click at [448, 206] on div "Received via SMS Brittney Woodson 10:23 AM Thank you Jay! I just made the payme…" at bounding box center [372, 243] width 289 height 74
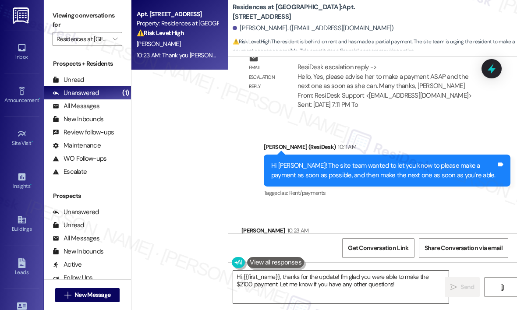
click at [404, 282] on textarea "Hi {{first_name}}, thanks for the update! I'm glad you were able to make the $2…" at bounding box center [340, 287] width 215 height 33
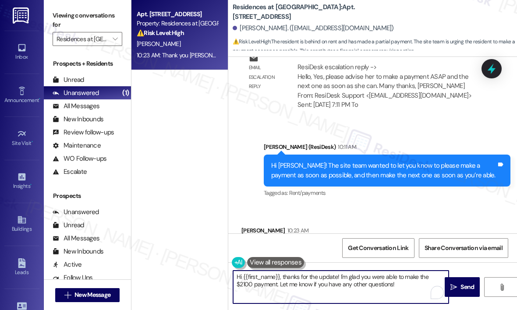
drag, startPoint x: 387, startPoint y: 282, endPoint x: 263, endPoint y: 285, distance: 124.8
click at [263, 285] on textarea "Hi {{first_name}}, thanks for the update! I'm glad you were able to make the $2…" at bounding box center [340, 287] width 215 height 33
type textarea "Hi {{first_name}}, thanks for the update! I'm glad you were able to make the $2…"
click at [465, 284] on span "Send" at bounding box center [467, 286] width 14 height 9
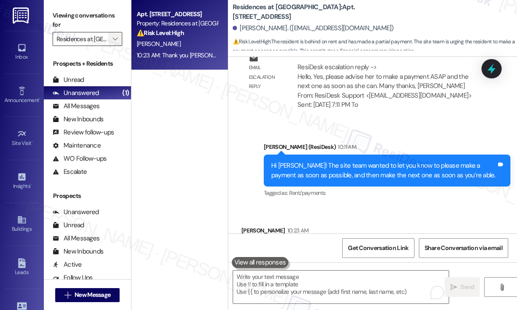
click at [112, 40] on span "" at bounding box center [115, 39] width 8 height 14
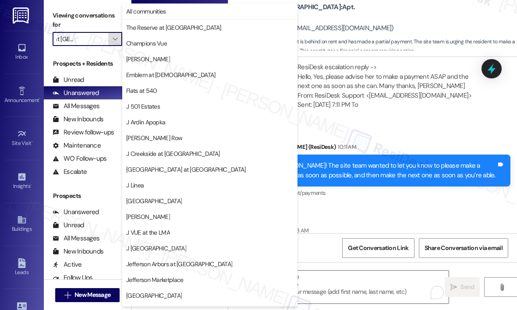
scroll to position [138, 0]
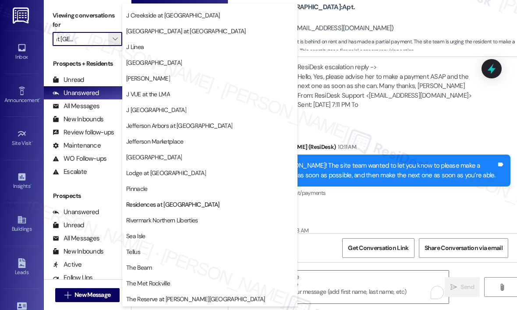
click at [163, 218] on span "Rivermark Northern Liberties" at bounding box center [161, 220] width 71 height 9
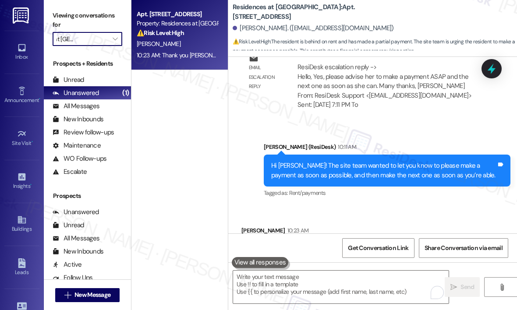
type input "Rivermark Northern Liberties"
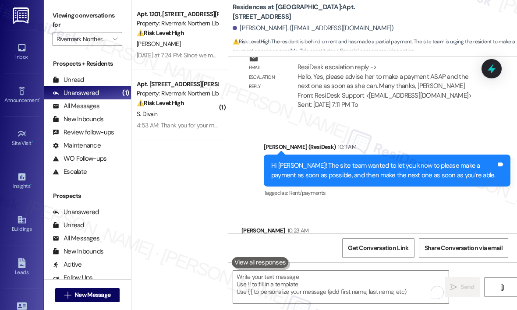
click at [408, 206] on div "Received via SMS Brittney Woodson 10:23 AM Thank you Jay! I just made the payme…" at bounding box center [372, 243] width 289 height 74
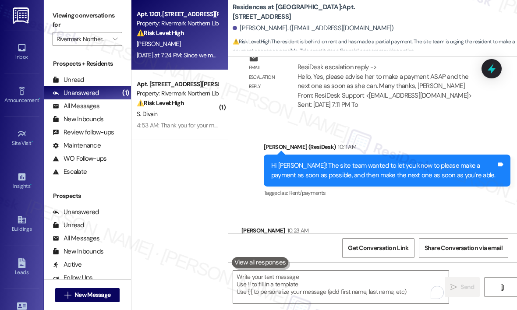
click at [177, 42] on div "L. Coyle" at bounding box center [177, 44] width 83 height 11
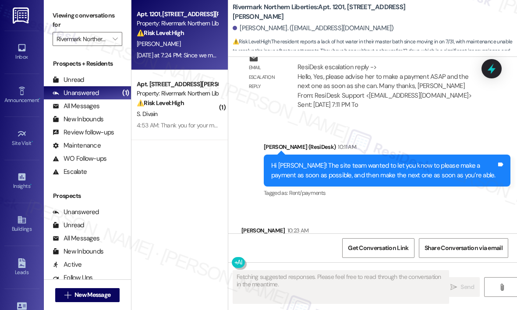
scroll to position [642, 0]
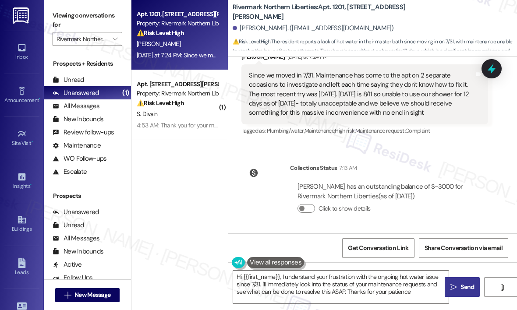
type textarea "Hi {{first_name}}, I understand your frustration with the ongoing hot water iss…"
click at [424, 158] on div "Collections Status 7:13 AM Lisa Coyle has an outstanding balance of $-3000 for …" at bounding box center [365, 195] width 260 height 77
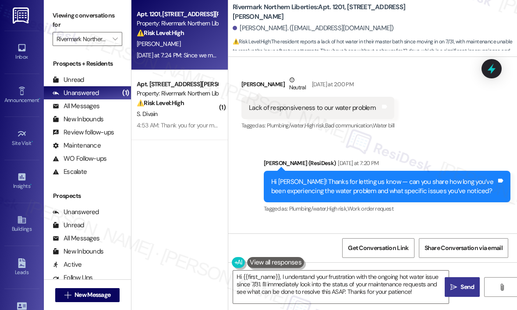
scroll to position [467, 0]
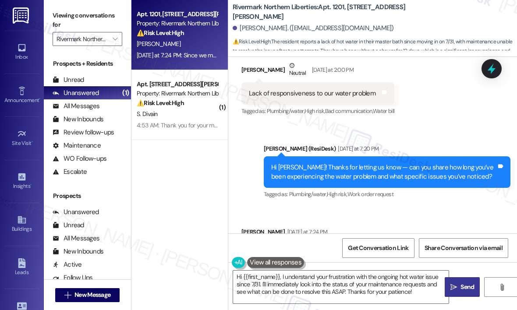
click at [308, 92] on div "Lack of responsiveness to our water problem" at bounding box center [312, 93] width 127 height 9
copy div "Lack of responsiveness to our water problem Tags and notes"
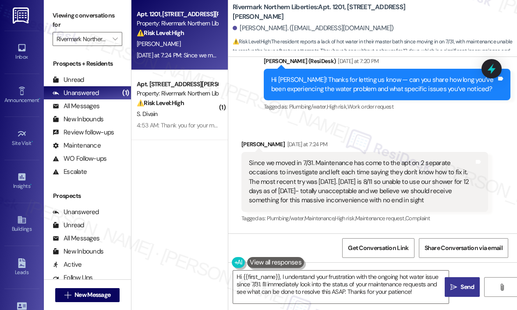
click at [461, 117] on div "Sent via SMS Jay (ResiDesk) Yesterday at 7:20 PM Hi Lisa! Thanks for letting us…" at bounding box center [387, 85] width 260 height 70
click at [485, 67] on icon at bounding box center [491, 68] width 15 height 15
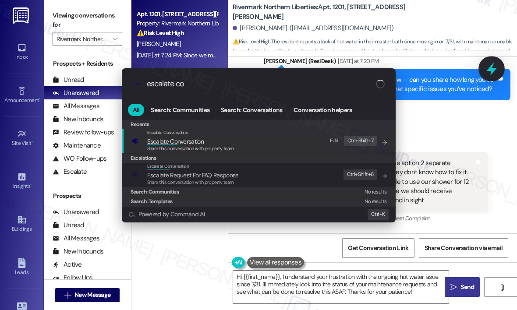
type input "escalate con"
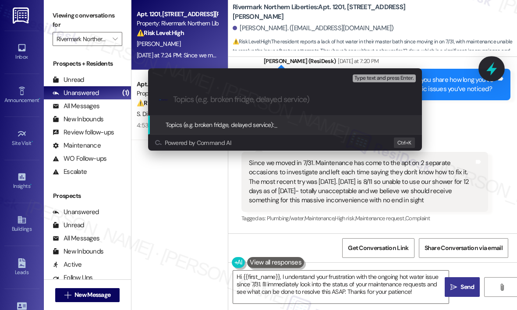
paste input "Follow-Up on Unresolved Water Issue"
type input "Follow-Up on Unresolved Water Issue"
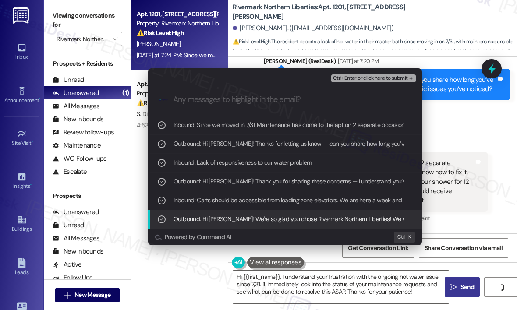
click at [382, 81] on span "Ctrl+Enter or click here to submit" at bounding box center [370, 78] width 75 height 6
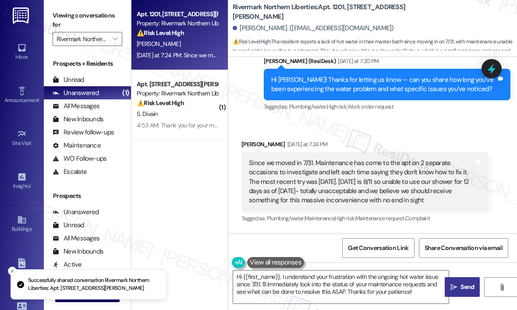
scroll to position [552, 0]
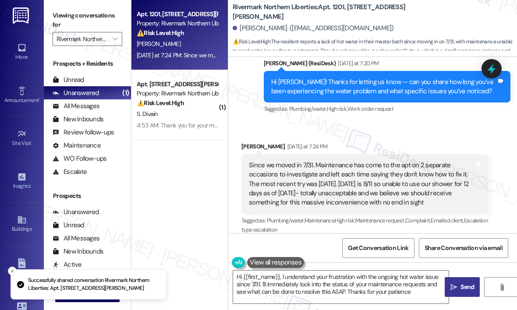
type textarea "Hi {{first_name}}, I understand your frustration with the ongoing hot water iss…"
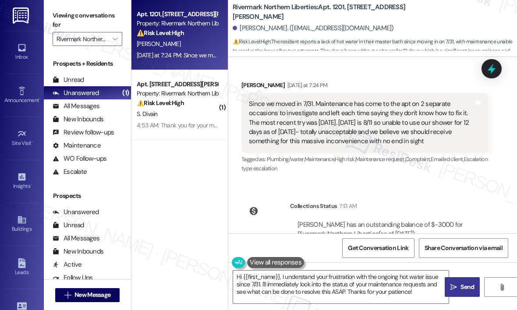
scroll to position [651, 0]
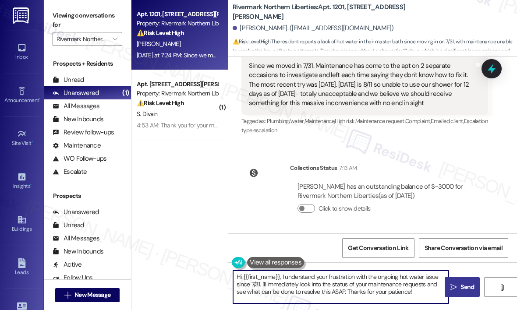
click at [352, 288] on textarea "Hi {{first_name}}, I understand your frustration with the ongoing hot water iss…" at bounding box center [340, 287] width 215 height 33
click at [391, 289] on textarea "Hi {{first_name}}, I understand your frustration with the ongoing hot water iss…" at bounding box center [340, 287] width 215 height 33
click at [388, 287] on textarea "Hi {{first_name}}, I understand your frustration with the ongoing hot water iss…" at bounding box center [340, 287] width 215 height 33
click at [411, 276] on textarea "Hi {{first_name}}, I understand your frustration with the ongoing hot water iss…" at bounding box center [340, 287] width 215 height 33
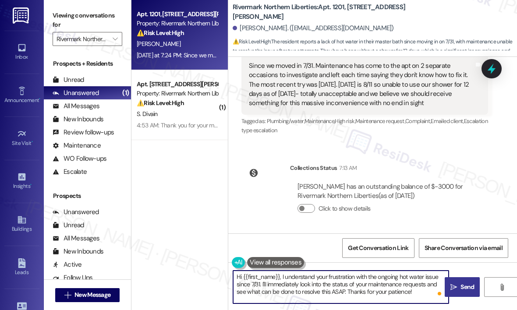
click at [394, 287] on textarea "Hi {{first_name}}, I understand your frustration with the ongoing hot water iss…" at bounding box center [340, 287] width 215 height 33
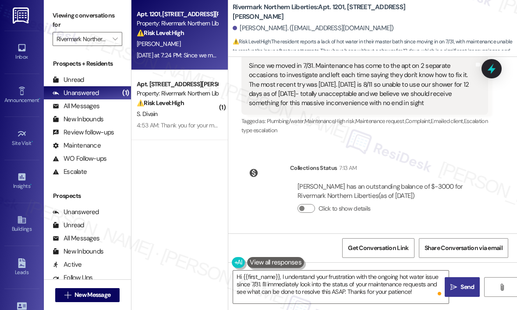
click at [451, 285] on icon "" at bounding box center [453, 287] width 7 height 7
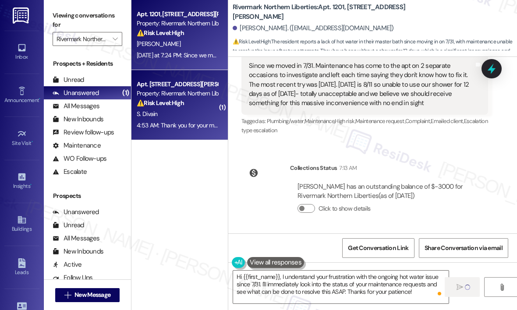
click at [199, 132] on div "Apt. 1502, 501 N. Christopher Columbus Blvd Property: Rivermark Northern Libert…" at bounding box center [179, 105] width 96 height 70
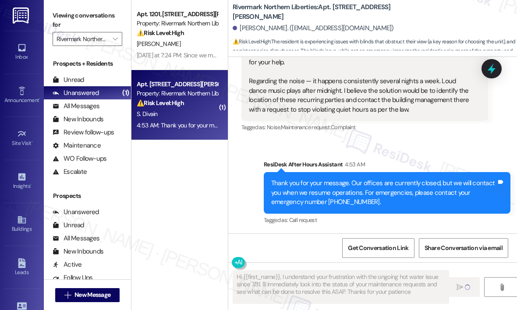
type textarea "Hi {{first_name}}, I understand your frustration with the ongoing hot water iss…"
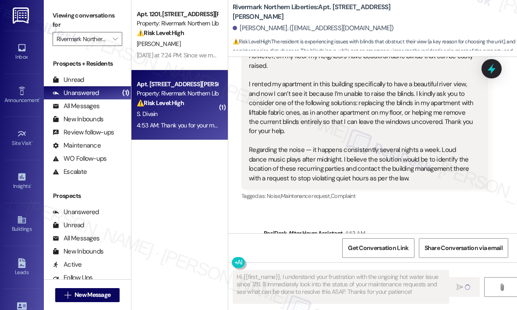
scroll to position [561, 0]
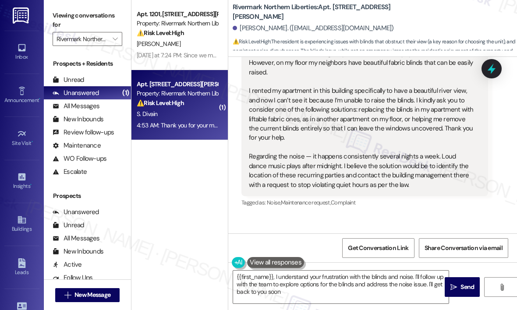
type textarea "{{first_name}}, I understand your frustration with the blinds and noise. I'll f…"
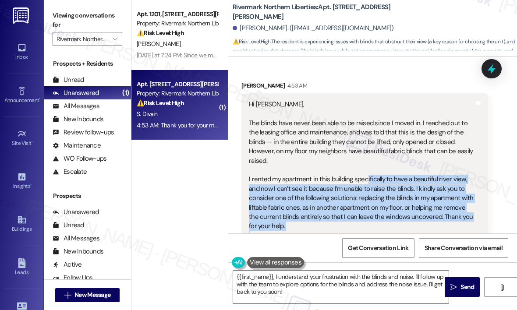
scroll to position [461, 0]
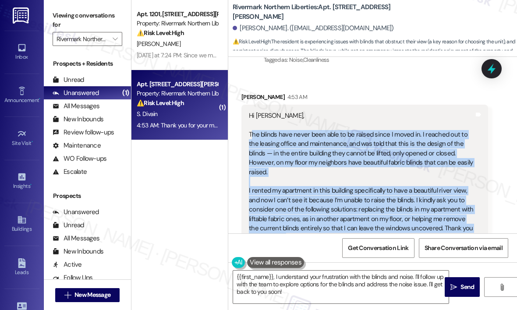
drag, startPoint x: 410, startPoint y: 199, endPoint x: 251, endPoint y: 138, distance: 170.2
click at [251, 138] on div "Hi Jay, The blinds have never been able to be raised since I moved in. I reache…" at bounding box center [361, 200] width 225 height 178
copy div "he blinds have never been able to be raised since I moved in. I reached out to …"
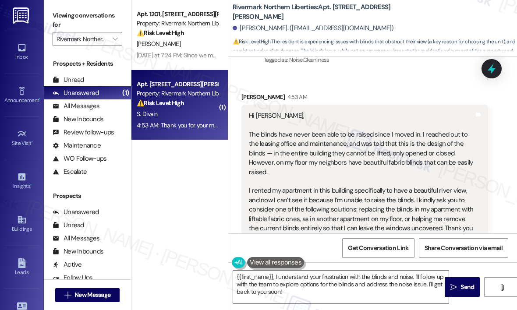
click at [384, 74] on div "Received via SMS Sasha Divain 4:53 AM Hi Jay, The blinds have never been able t…" at bounding box center [372, 194] width 289 height 243
click at [492, 70] on icon at bounding box center [491, 69] width 11 height 14
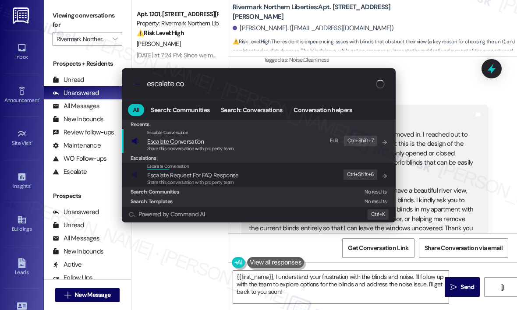
type input "escalate con"
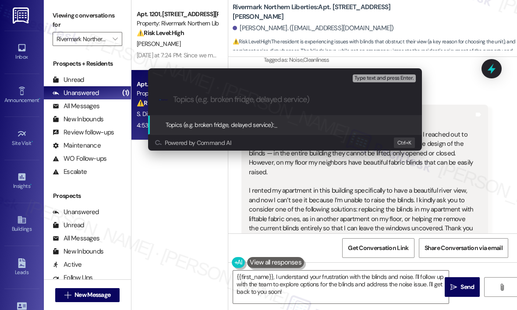
paste input "Request for Blind Replacement/Removal and Resolution of Ongoing Late-Night Nois…"
type input "Request for Blind Replacement/Removal and Resolution of Ongoing Late-Night Nois…"
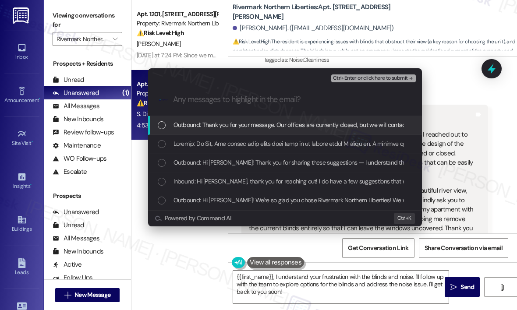
scroll to position [0, 0]
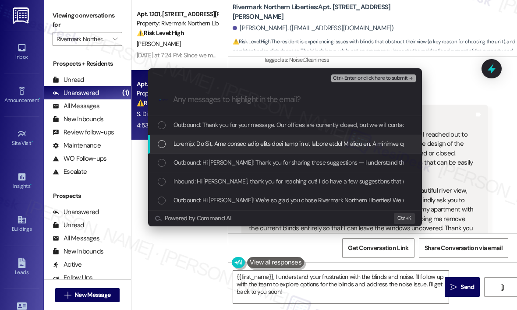
click at [168, 142] on div "List of options" at bounding box center [286, 144] width 256 height 10
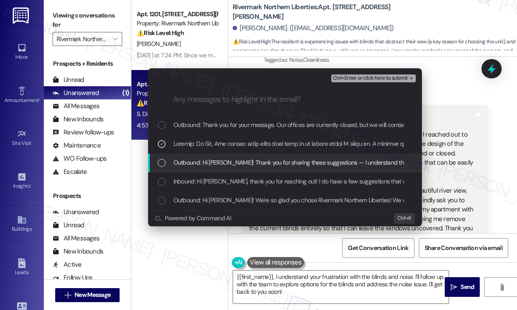
click at [168, 159] on div "Outbound: Hi Sasha! Thank you for sharing these suggestions — I understand the …" at bounding box center [286, 163] width 256 height 10
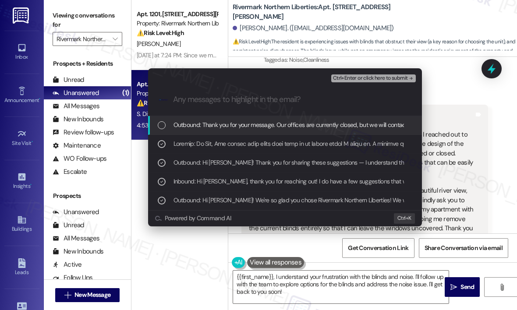
click at [364, 77] on span "Ctrl+Enter or click here to submit" at bounding box center [370, 78] width 75 height 6
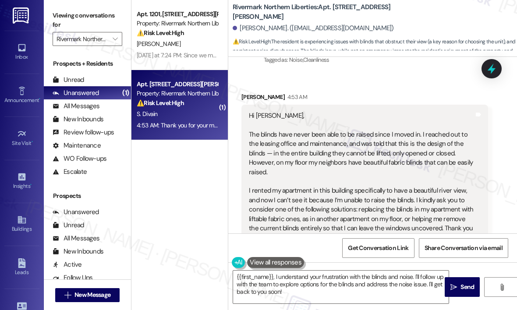
scroll to position [543, 0]
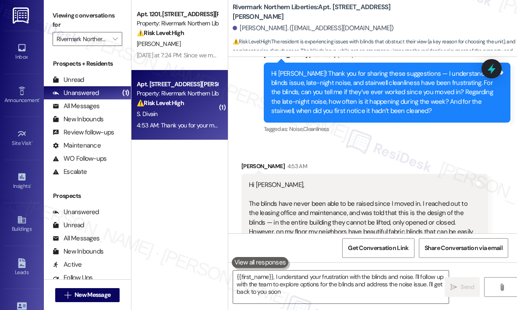
type textarea "{{first_name}}, I understand your frustration with the blinds and noise. I'll f…"
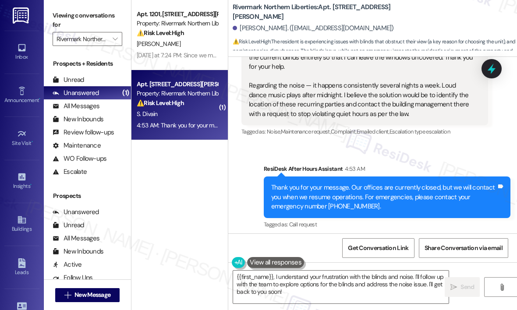
scroll to position [637, 0]
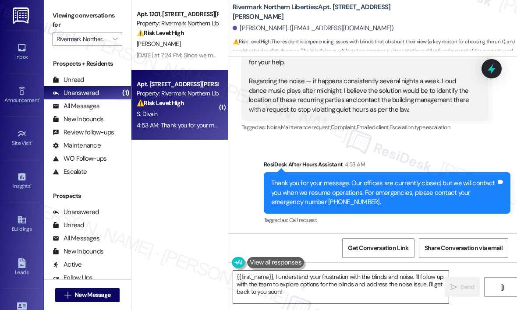
click at [320, 292] on textarea "{{first_name}}, I understand your frustration with the blinds and noise. I'll f…" at bounding box center [340, 287] width 215 height 33
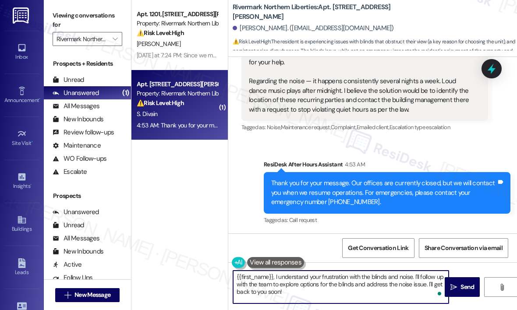
click at [306, 286] on textarea "{{first_name}}, I understand your frustration with the blinds and noise. I'll f…" at bounding box center [340, 287] width 215 height 33
click at [308, 292] on textarea "{{first_name}}, I understand your frustration with the blinds and noise. I'll f…" at bounding box center [340, 287] width 215 height 33
click at [408, 290] on textarea "{{first_name}}, I understand your frustration with the blinds and noise. I'll f…" at bounding box center [340, 287] width 215 height 33
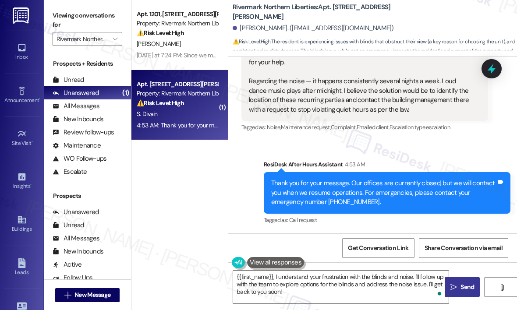
click at [461, 284] on span "Send" at bounding box center [467, 286] width 14 height 9
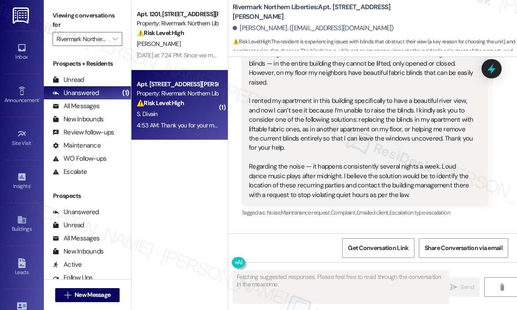
scroll to position [543, 0]
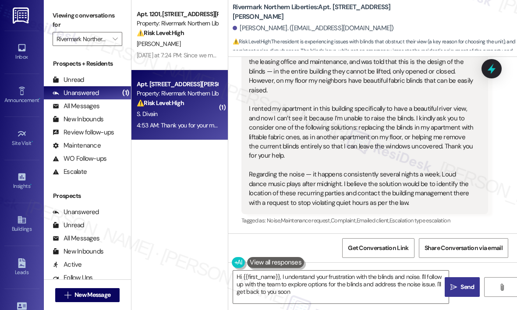
type textarea "Hi {{first_name}}, I understand your frustration with the blinds and noise. I'l…"
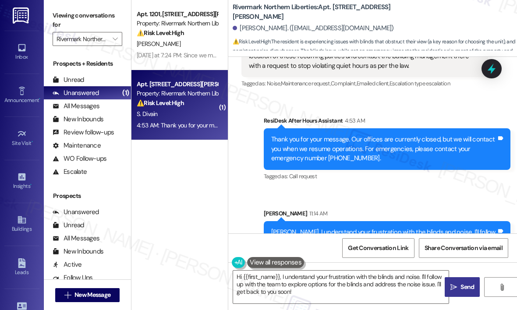
scroll to position [716, 0]
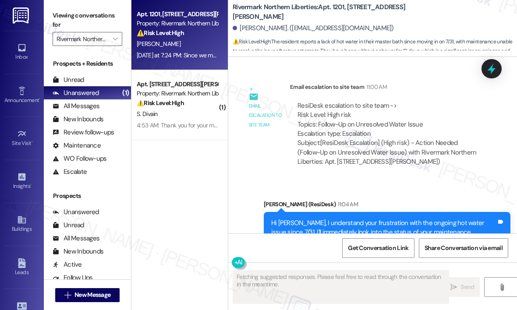
scroll to position [862, 0]
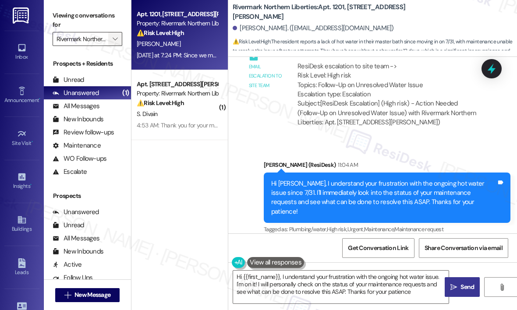
type textarea "Hi {{first_name}}, I understand your frustration with the ongoing hot water iss…"
click at [117, 38] on icon "" at bounding box center [115, 38] width 5 height 7
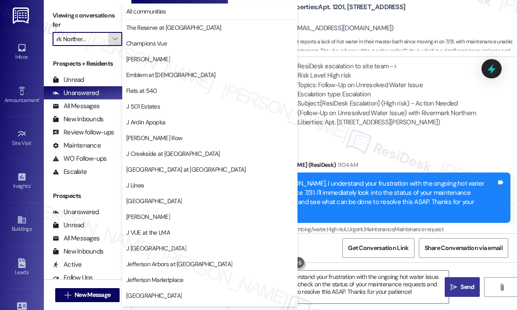
scroll to position [138, 0]
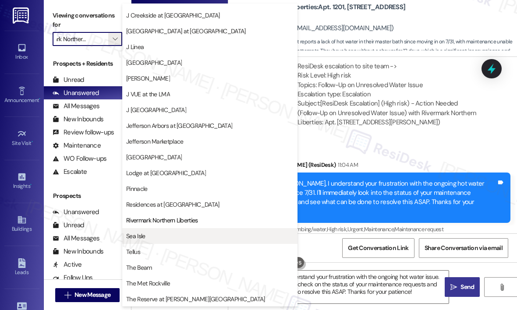
click at [157, 233] on span "Sea Isle" at bounding box center [209, 236] width 167 height 9
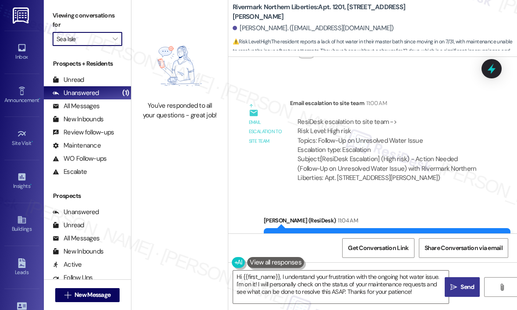
scroll to position [862, 0]
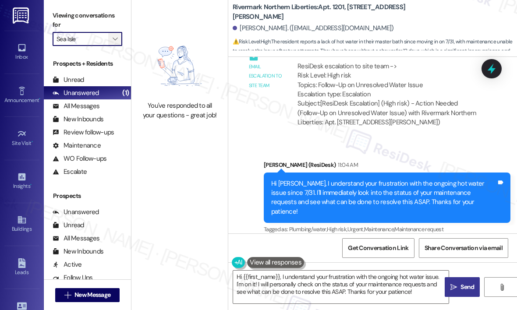
click at [115, 41] on icon "" at bounding box center [115, 38] width 5 height 7
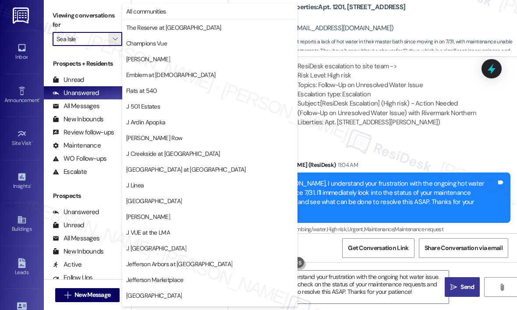
scroll to position [138, 0]
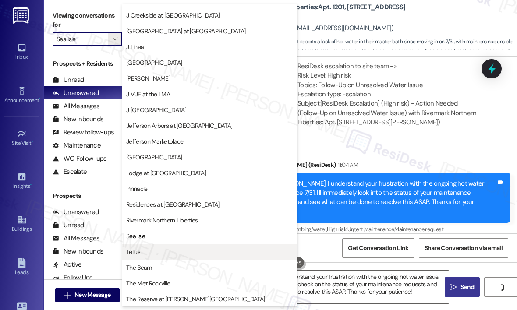
click at [177, 246] on button "Tellus" at bounding box center [209, 252] width 175 height 16
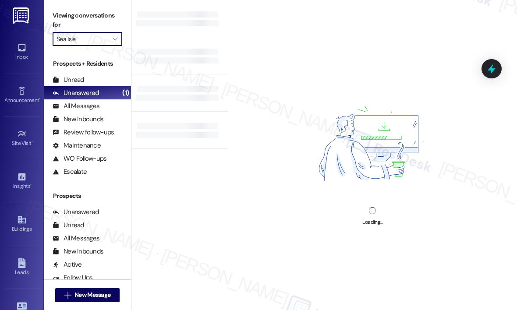
type input "Tellus"
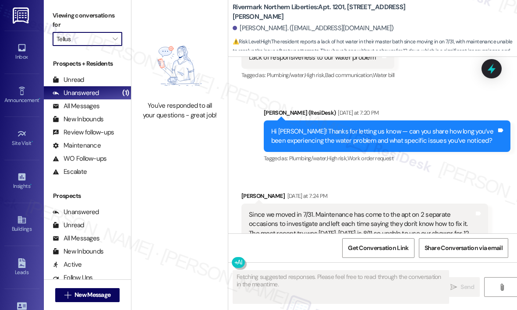
scroll to position [561, 0]
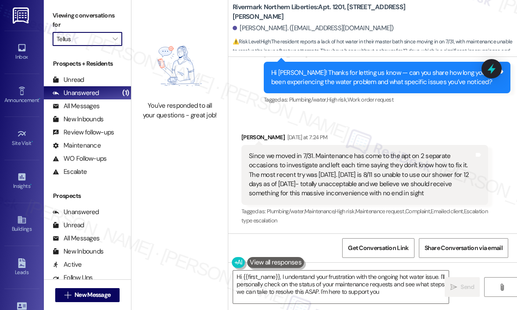
type textarea "Hi {{first_name}}, I understand your frustration with the ongoing hot water iss…"
click at [391, 134] on div "Lisa Coyle Yesterday at 7:24 PM" at bounding box center [364, 139] width 246 height 12
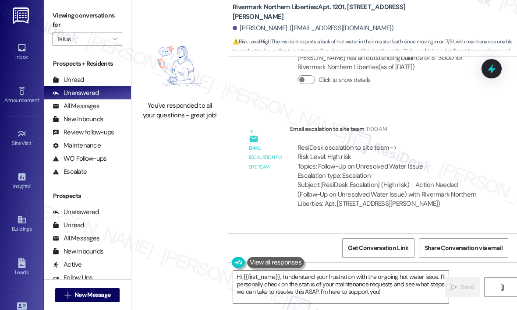
scroll to position [862, 0]
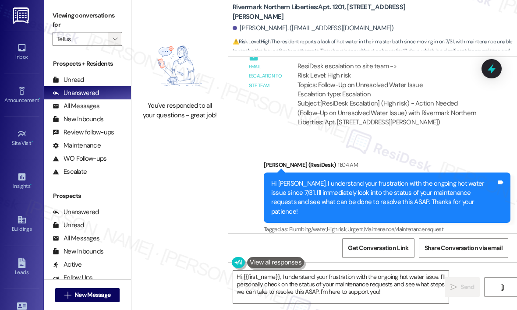
click at [116, 40] on icon "" at bounding box center [115, 38] width 5 height 7
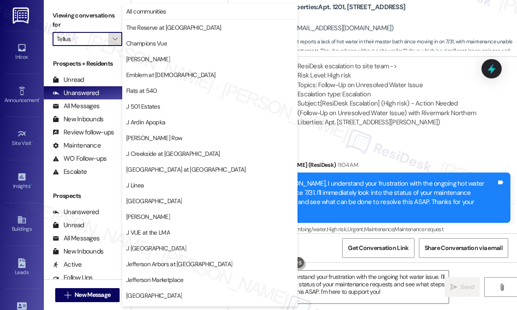
scroll to position [138, 0]
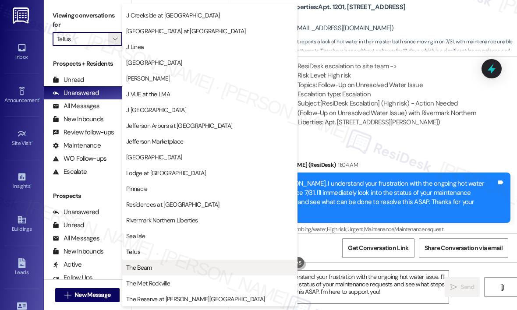
click at [138, 267] on span "The Beam" at bounding box center [138, 267] width 25 height 9
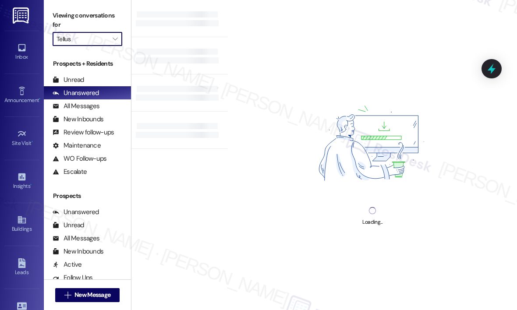
type input "The Beam"
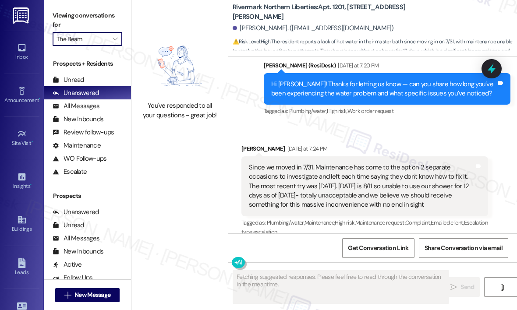
scroll to position [561, 0]
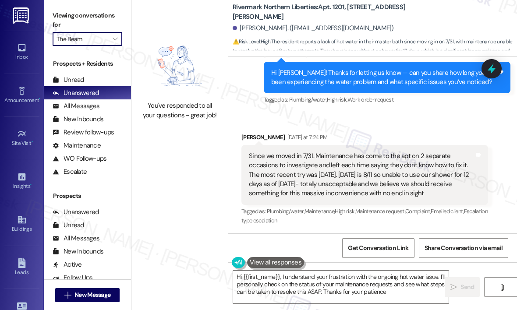
type textarea "Hi {{first_name}}, I understand your frustration with the ongoing hot water iss…"
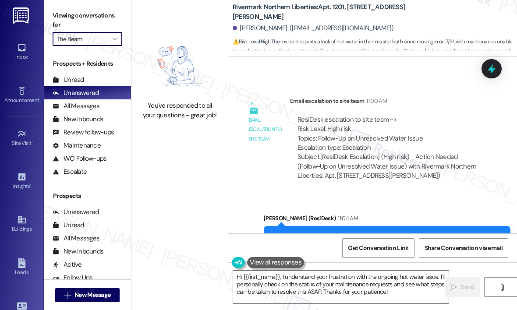
scroll to position [862, 0]
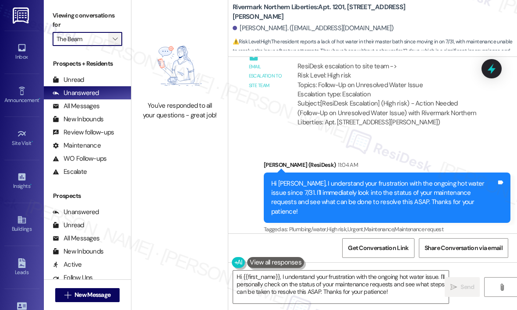
click at [116, 43] on span "" at bounding box center [115, 39] width 8 height 14
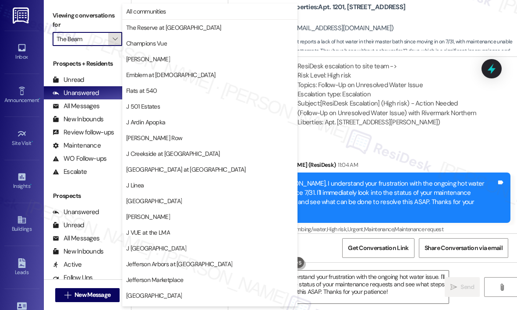
scroll to position [138, 0]
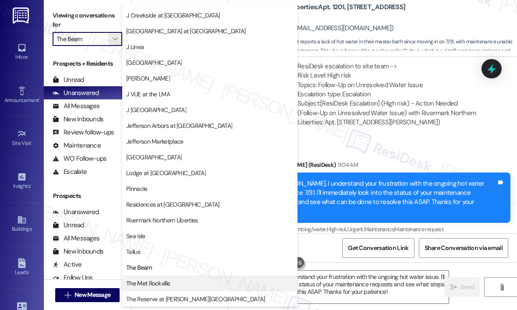
click at [155, 282] on span "The Met Rockville" at bounding box center [148, 283] width 44 height 9
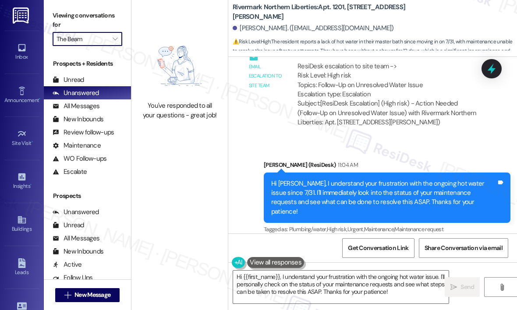
type input "The Met Rockville"
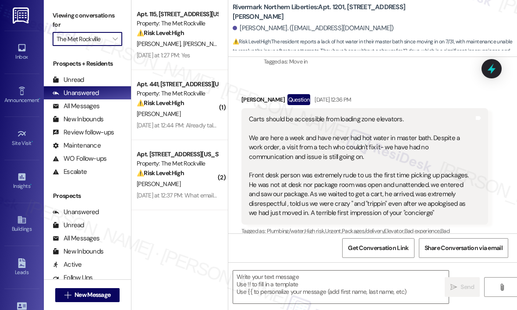
type textarea "Fetching suggested responses. Please feel free to read through the conversation…"
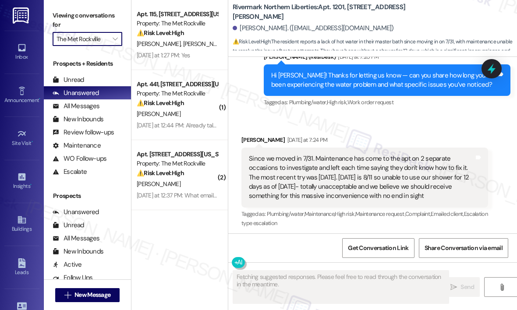
scroll to position [561, 0]
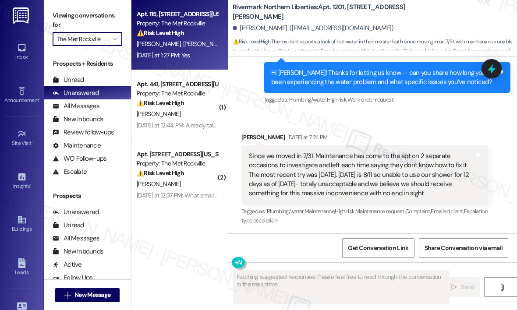
click at [181, 53] on div "Yesterday at 1:27 PM: Yes Yesterday at 1:27 PM: Yes" at bounding box center [163, 55] width 53 height 8
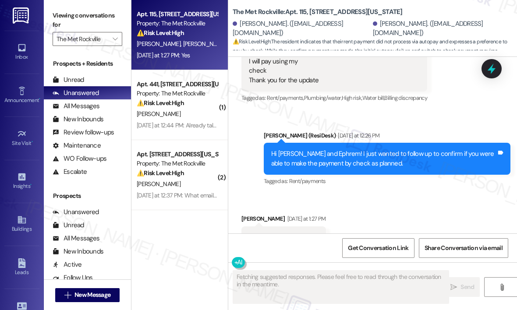
scroll to position [2324, 0]
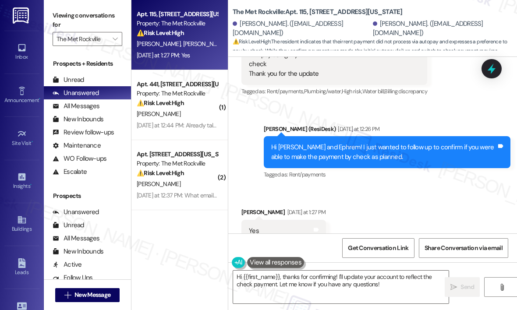
click at [412, 188] on div "Received via SMS Aster Berhe Yesterday at 1:27 PM Yes Tags and notes Tagged as:…" at bounding box center [372, 225] width 289 height 74
click at [409, 188] on div "Received via SMS Aster Berhe Yesterday at 1:27 PM Yes Tags and notes Tagged as:…" at bounding box center [372, 225] width 289 height 74
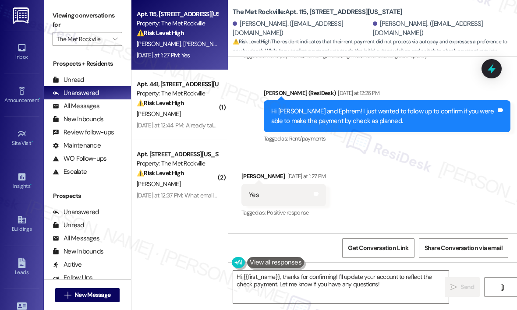
scroll to position [2283, 0]
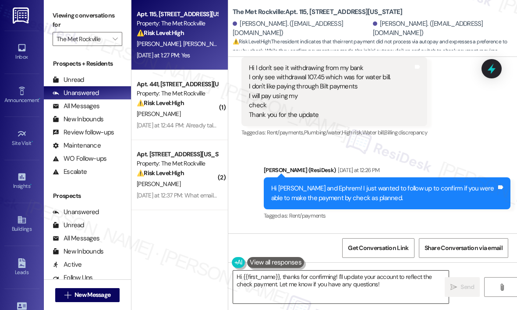
click at [389, 282] on textarea "Hi {{first_name}}, thanks for confirming! I'll update your account to reflect t…" at bounding box center [340, 287] width 215 height 33
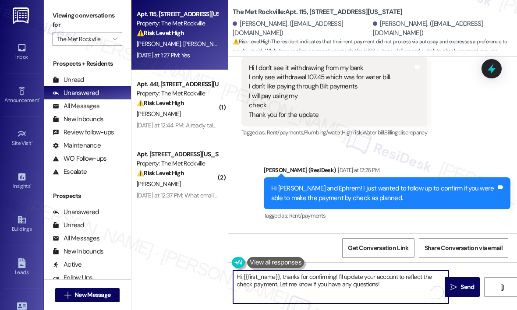
drag, startPoint x: 338, startPoint y: 276, endPoint x: 277, endPoint y: 283, distance: 62.1
click at [277, 283] on textarea "Hi {{first_name}}, thanks for confirming! I'll update your account to reflect t…" at bounding box center [340, 287] width 215 height 33
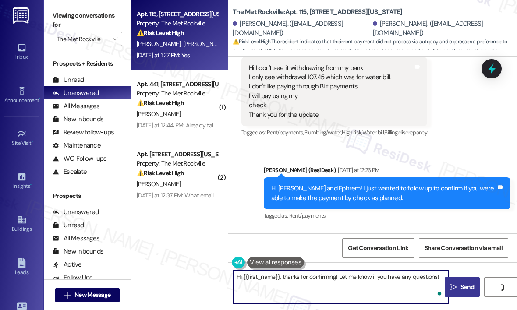
type textarea "Hi {{first_name}}, thanks for confirming! Let me know if you have any questions!"
click at [471, 280] on button " Send" at bounding box center [461, 287] width 35 height 20
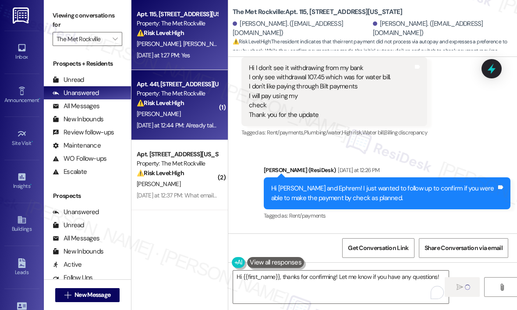
click at [200, 127] on div "Yesterday at 12:44 PM: Already talked to the office Yesterday at 12:44 PM: Alre…" at bounding box center [195, 125] width 117 height 8
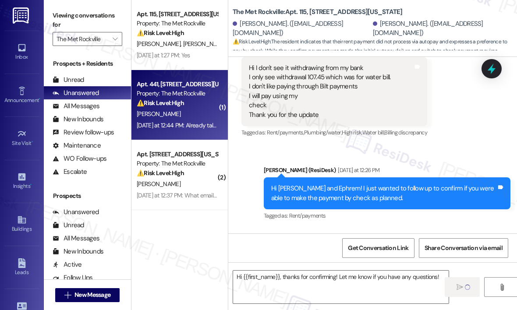
type textarea "Fetching suggested responses. Please feel free to read through the conversation…"
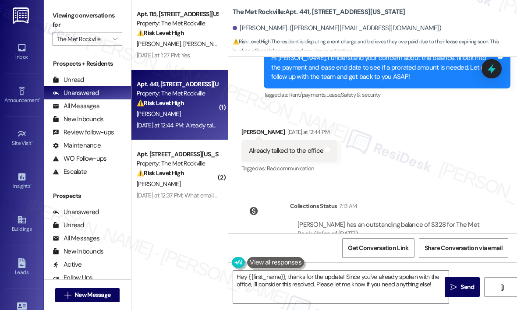
scroll to position [1275, 0]
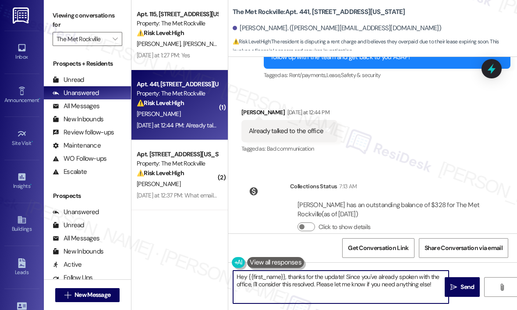
click at [389, 283] on textarea "Hey {{first_name}}, thanks for the update! Since you've already spoken with the…" at bounding box center [340, 287] width 215 height 33
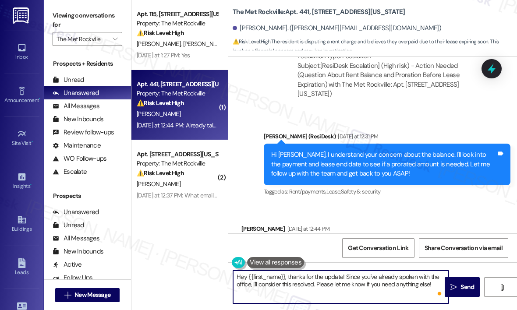
scroll to position [1187, 0]
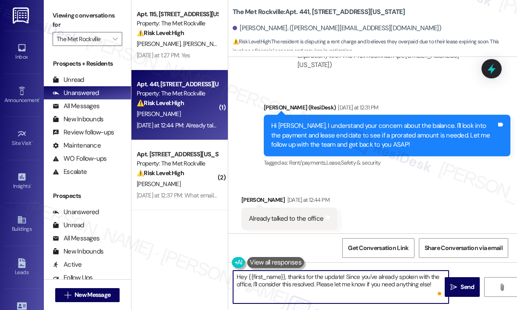
click at [302, 214] on div "Already talked to the office" at bounding box center [286, 218] width 74 height 9
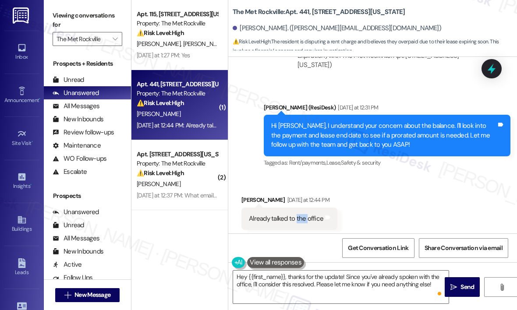
click at [302, 214] on div "Already talked to the office" at bounding box center [286, 218] width 74 height 9
click at [303, 214] on div "Already talked to the office" at bounding box center [286, 218] width 74 height 9
drag, startPoint x: 303, startPoint y: 199, endPoint x: 414, endPoint y: 223, distance: 112.8
click at [414, 223] on div "Received via SMS Jeremy Phelps Yesterday at 12:44 PM Already talked to the offi…" at bounding box center [372, 213] width 289 height 74
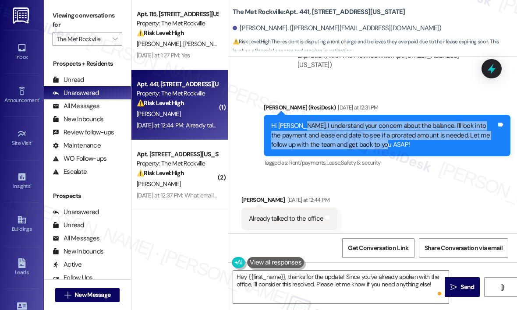
drag, startPoint x: 391, startPoint y: 125, endPoint x: 299, endPoint y: 106, distance: 93.8
click at [299, 121] on div "Hi Jeremy, I understand your concern about the balance. I'll look into the paym…" at bounding box center [383, 135] width 225 height 28
copy div "I understand your concern about the balance. I'll look into the payment and lea…"
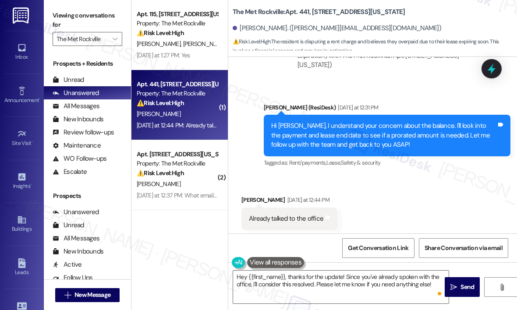
click at [297, 214] on div "Already talked to the office" at bounding box center [286, 218] width 74 height 9
copy div "Already talked to the office Tags and notes"
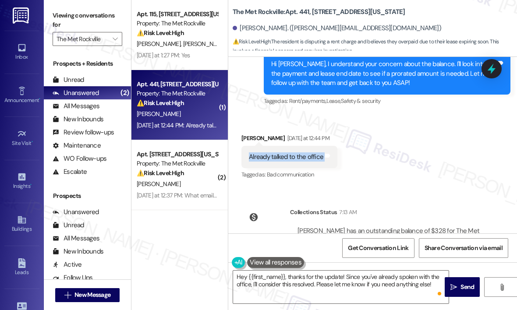
scroll to position [1275, 0]
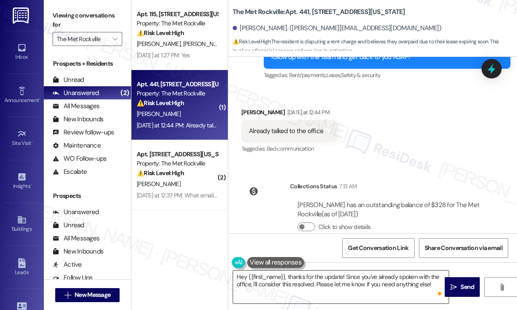
drag, startPoint x: 314, startPoint y: 276, endPoint x: 307, endPoint y: 277, distance: 7.5
click at [314, 276] on textarea "Hey {{first_name}}, thanks for the update! Since you've already spoken with the…" at bounding box center [340, 287] width 215 height 33
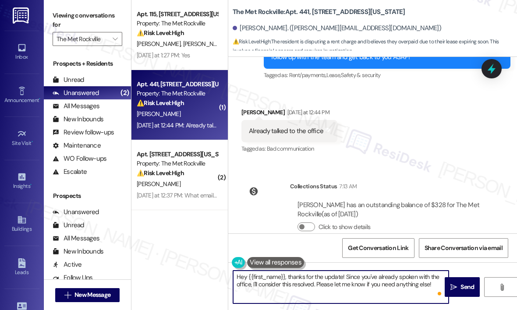
drag, startPoint x: 285, startPoint y: 276, endPoint x: 432, endPoint y: 292, distance: 148.4
click at [432, 292] on textarea "Hey {{first_name}}, thanks for the update! Since you've already spoken with the…" at bounding box center [340, 287] width 215 height 33
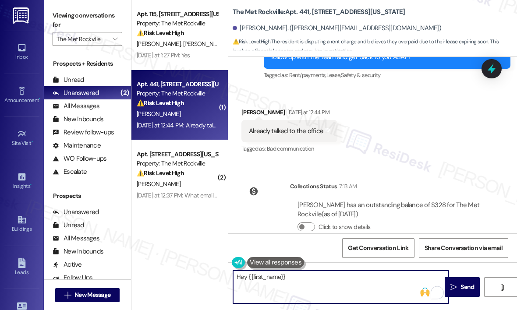
drag, startPoint x: 309, startPoint y: 275, endPoint x: 188, endPoint y: 275, distance: 120.8
click at [188, 275] on div "Apt. 115, 225 N Washington St Property: The Met Rockville ⚠️ Risk Level: High T…" at bounding box center [323, 155] width 385 height 310
paste textarea "Got it — since you’ve already spoken with the office, is everything resolved no…"
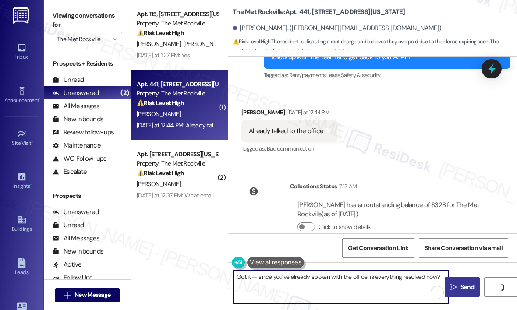
type textarea "Got it — since you’ve already spoken with the office, is everything resolved no…"
click at [453, 285] on icon "" at bounding box center [453, 287] width 7 height 7
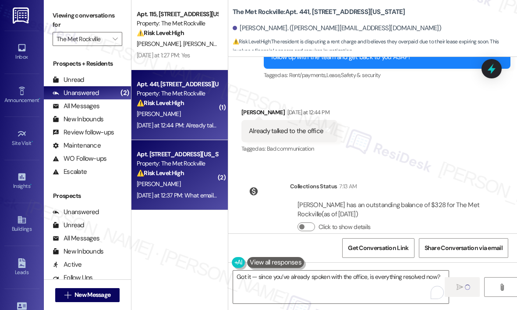
click at [196, 180] on div "Z. Lochmueller" at bounding box center [177, 184] width 83 height 11
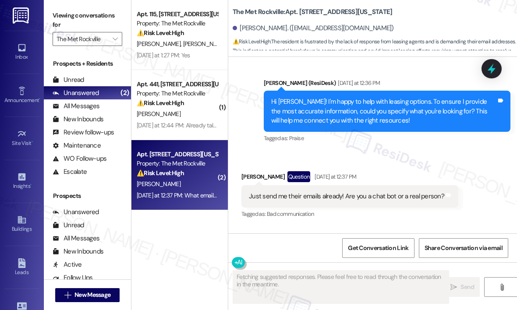
scroll to position [1154, 0]
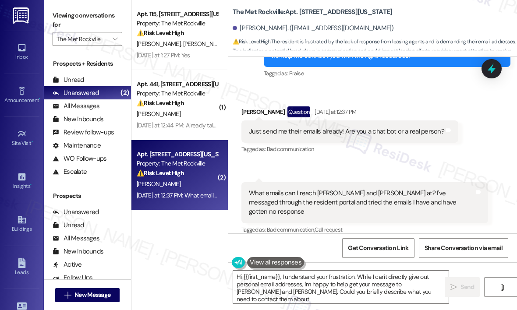
type textarea "Hi {{first_name}}, I understand your frustration. While I can't directly give o…"
click at [384, 154] on div "Received via SMS Zachary Lochmueller Question Yesterday at 12:37 PM Just send m…" at bounding box center [372, 165] width 289 height 156
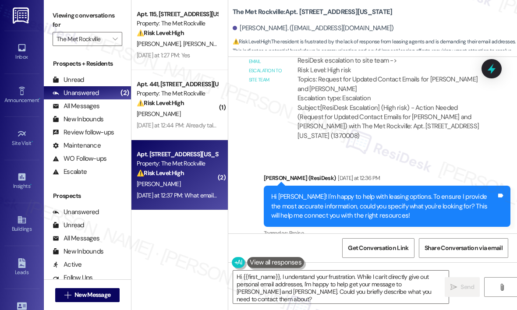
scroll to position [979, 0]
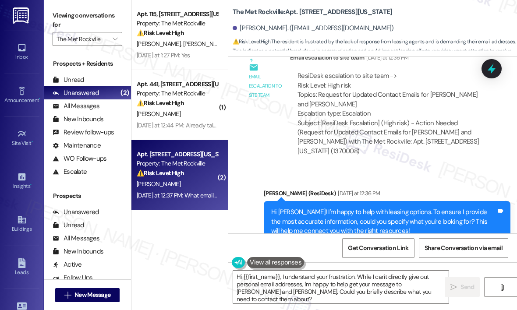
click at [399, 169] on div "Sent via SMS Jay (ResiDesk) Yesterday at 12:36 PM Hi Zachary! I'm happy to help…" at bounding box center [372, 215] width 289 height 93
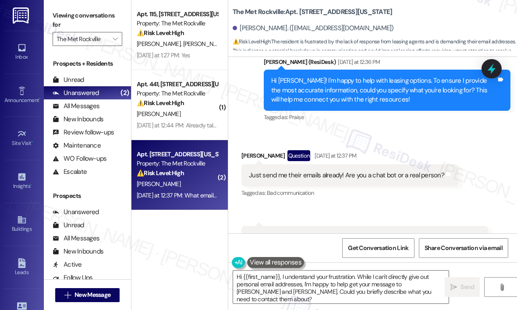
scroll to position [1154, 0]
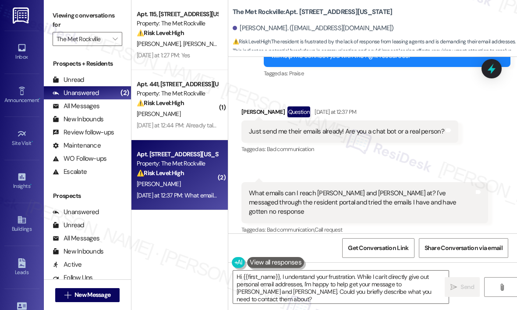
click at [312, 201] on div "What emails can I reach Mai Yoboue and Amanda Hartman at? I've messaged through…" at bounding box center [361, 203] width 225 height 28
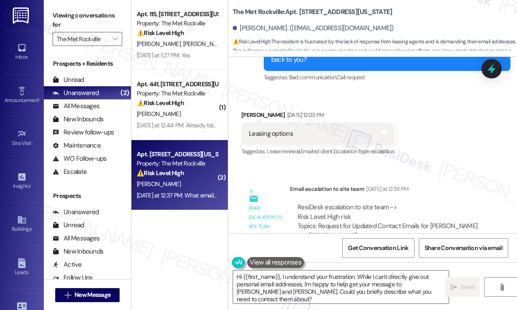
scroll to position [935, 0]
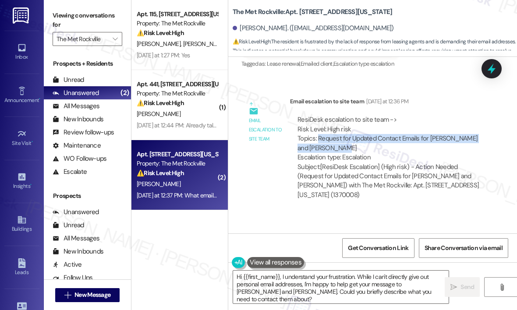
drag, startPoint x: 351, startPoint y: 136, endPoint x: 318, endPoint y: 129, distance: 33.6
click at [318, 129] on div "ResiDesk escalation to site team -> Risk Level: High risk Topics: Request for U…" at bounding box center [388, 138] width 183 height 47
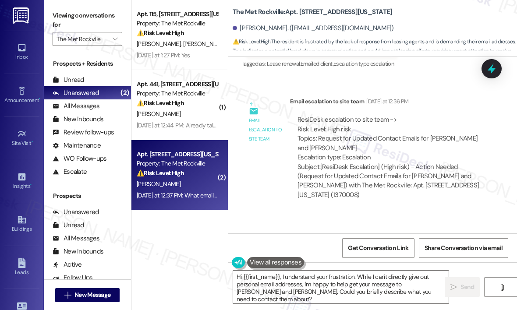
click at [449, 109] on div "ResiDesk escalation to site team -> Risk Level: High risk Topics: Request for U…" at bounding box center [389, 158] width 198 height 98
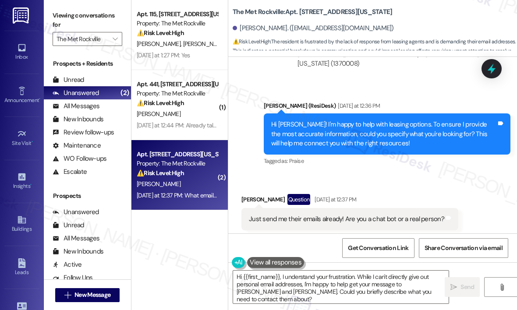
scroll to position [979, 0]
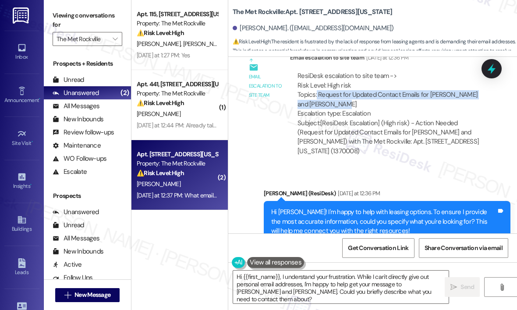
drag, startPoint x: 361, startPoint y: 92, endPoint x: 317, endPoint y: 84, distance: 45.1
click at [317, 84] on div "ResiDesk escalation to site team -> Risk Level: High risk Topics: Request for U…" at bounding box center [388, 94] width 183 height 47
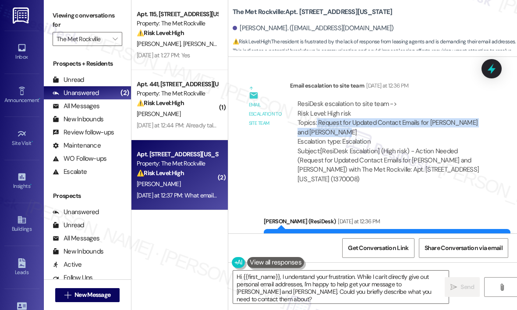
scroll to position [935, 0]
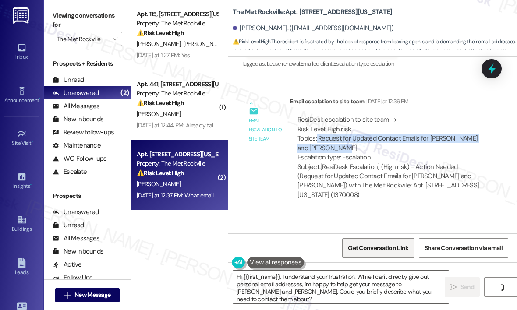
click at [387, 246] on span "Get Conversation Link" at bounding box center [378, 247] width 60 height 9
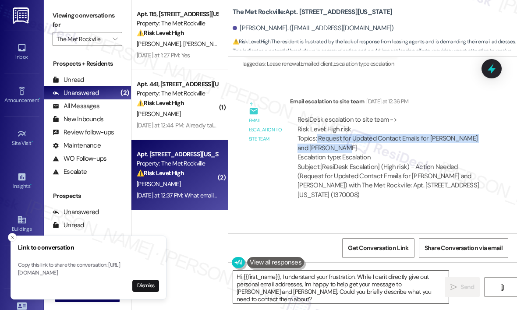
click at [351, 292] on textarea "Hi {{first_name}}, I understand your frustration. While I can't directly give o…" at bounding box center [340, 287] width 215 height 33
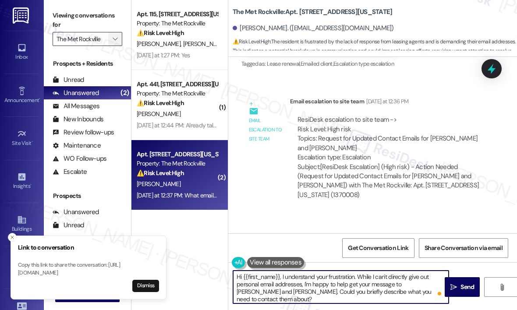
click at [113, 38] on icon "" at bounding box center [115, 38] width 5 height 7
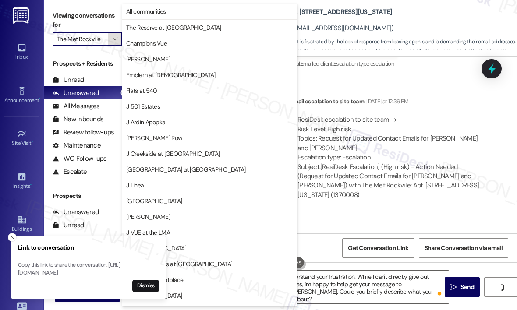
scroll to position [138, 0]
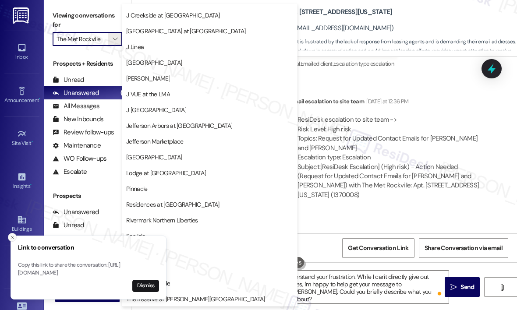
click at [10, 235] on icon "Close toast" at bounding box center [12, 237] width 5 height 5
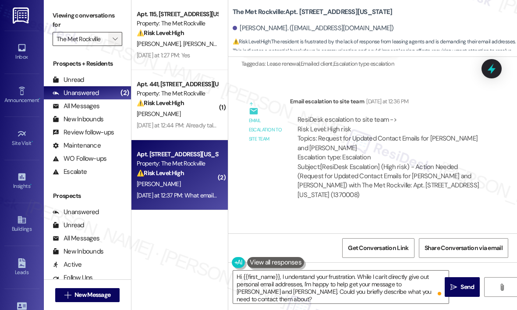
click at [117, 37] on icon "" at bounding box center [115, 38] width 5 height 7
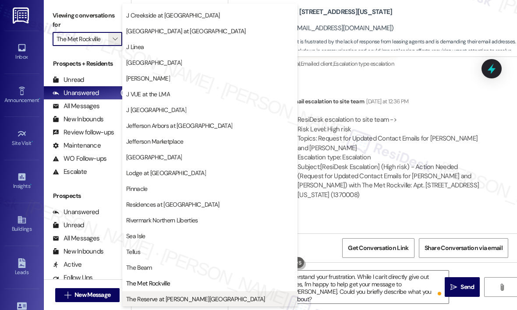
click at [172, 298] on span "The Reserve at [PERSON_NAME][GEOGRAPHIC_DATA]" at bounding box center [195, 299] width 139 height 9
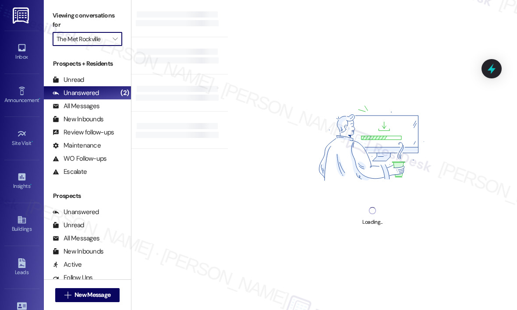
type input "The Reserve at [PERSON_NAME][GEOGRAPHIC_DATA]"
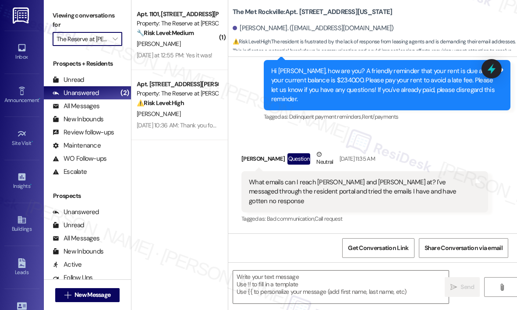
type textarea "Fetching suggested responses. Please feel free to read through the conversation…"
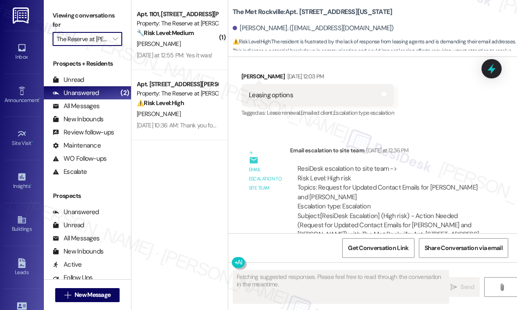
scroll to position [1154, 0]
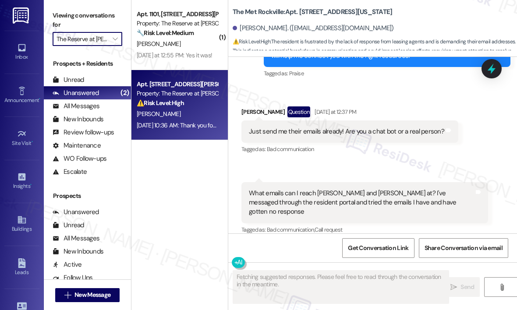
click at [192, 134] on div "Apt. 6102, 1055 Stillwell Drive Property: The Reserve at Patterson Place ⚠️ Ris…" at bounding box center [179, 105] width 96 height 70
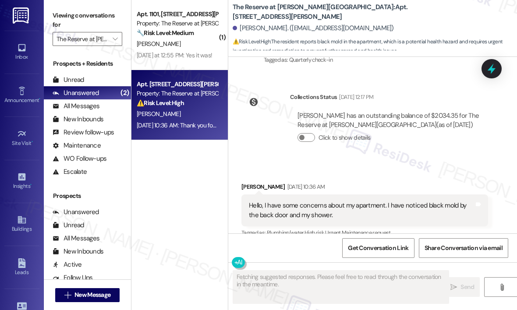
scroll to position [454, 0]
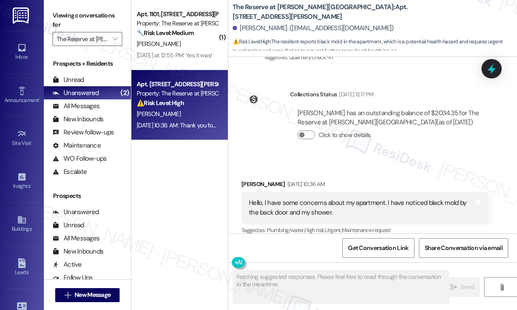
click at [408, 160] on div "Received via SMS Kyler Johnson Aug 09, 2025 at 10:36 AM Hello, I have some conc…" at bounding box center [372, 201] width 289 height 83
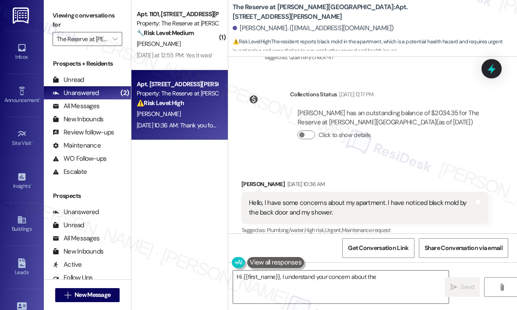
scroll to position [547, 0]
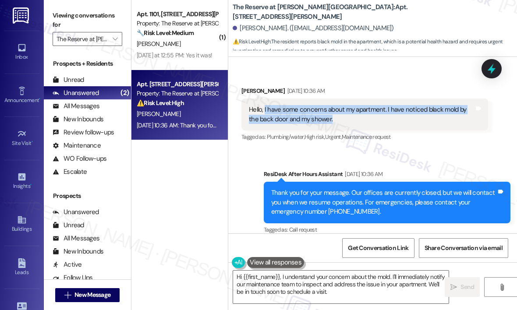
drag, startPoint x: 352, startPoint y: 115, endPoint x: 264, endPoint y: 100, distance: 88.8
click at [264, 100] on div "Hello, I have some concerns about my apartment. I have noticed black mold by th…" at bounding box center [364, 115] width 246 height 32
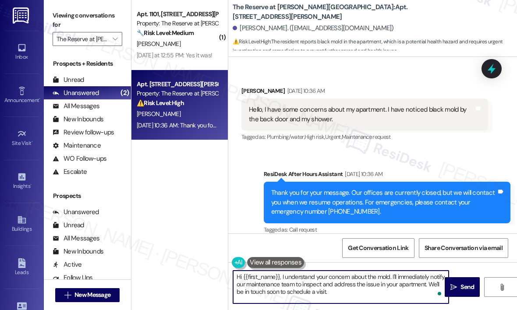
drag, startPoint x: 331, startPoint y: 284, endPoint x: 277, endPoint y: 273, distance: 55.4
click at [277, 273] on textarea "Hi {{first_name}}, I understand your concern about the mold. I'll immediately n…" at bounding box center [340, 287] width 215 height 33
click at [332, 285] on textarea "Hi {{first_name}}, I understand your concern about the mold. I'll immediately n…" at bounding box center [340, 287] width 215 height 33
drag, startPoint x: 342, startPoint y: 295, endPoint x: 284, endPoint y: 280, distance: 60.4
click at [284, 280] on textarea "Hi {{first_name}}, I understand your concern about the mold. I'll immediately n…" at bounding box center [340, 287] width 215 height 33
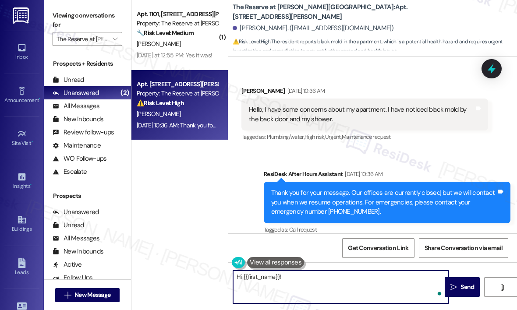
paste textarea "Sorry for the delayed response — can you describe the black spots you’ve notice…"
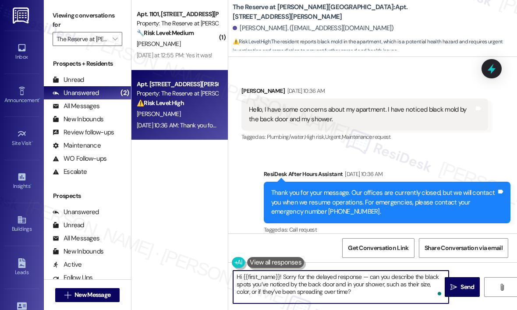
click at [376, 291] on textarea "Hi {{first_name}}! Sorry for the delayed response — can you describe the black …" at bounding box center [340, 287] width 215 height 33
type textarea "Hi {{first_name}}! Sorry for the delayed response — can you describe the black …"
click at [466, 287] on span "Send" at bounding box center [467, 286] width 14 height 9
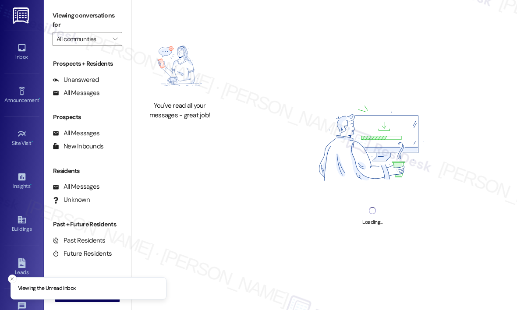
type input "The Reserve at [PERSON_NAME][GEOGRAPHIC_DATA]"
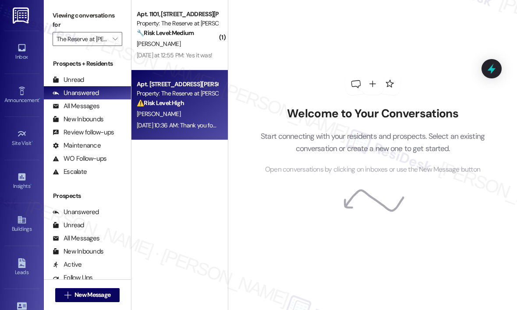
click at [174, 115] on div "[PERSON_NAME]" at bounding box center [177, 114] width 83 height 11
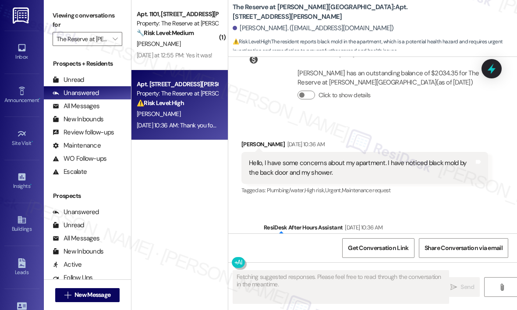
scroll to position [547, 0]
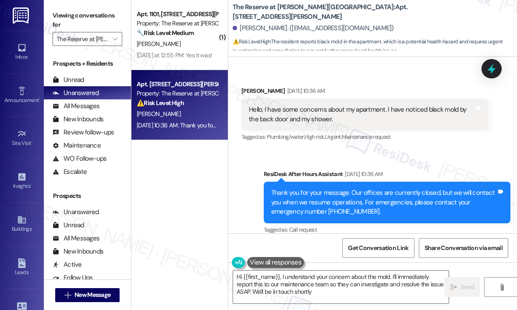
type textarea "Hi {{first_name}}, I understand your concern about the mold. I'll immediately r…"
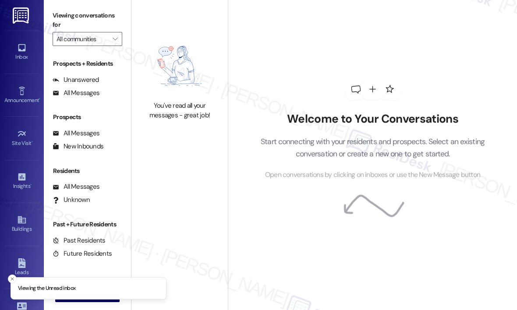
type input "The Reserve at [PERSON_NAME][GEOGRAPHIC_DATA]"
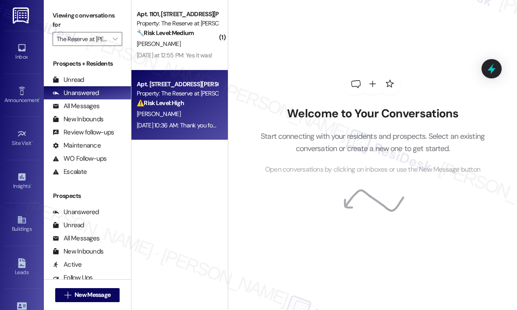
click at [153, 118] on span "[PERSON_NAME]" at bounding box center [159, 114] width 44 height 8
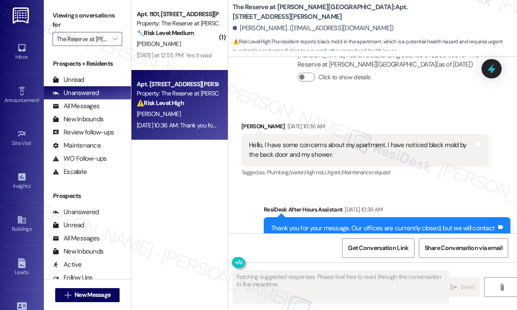
scroll to position [547, 0]
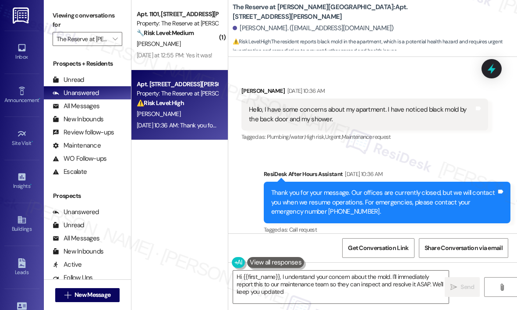
type textarea "Hi {{first_name}}, I understand your concern about the mold. I'll immediately r…"
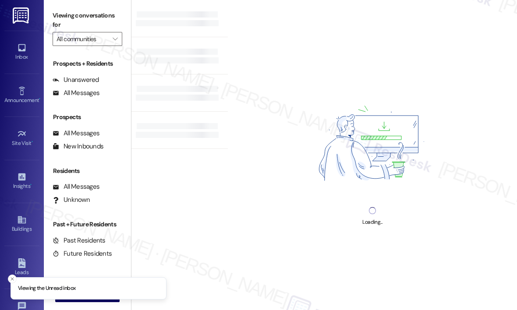
type input "The Reserve at [PERSON_NAME][GEOGRAPHIC_DATA]"
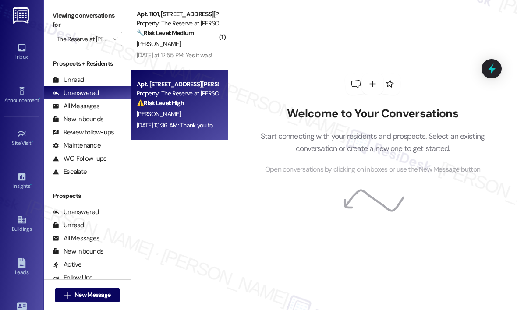
click at [159, 100] on strong "⚠️ Risk Level: High" at bounding box center [160, 103] width 47 height 8
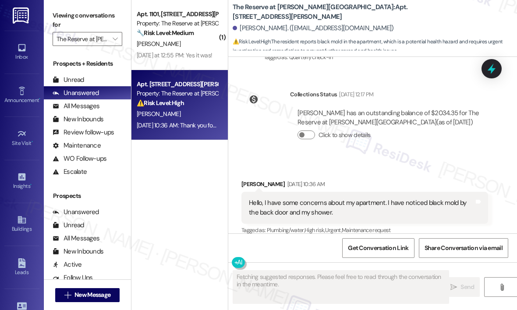
scroll to position [547, 0]
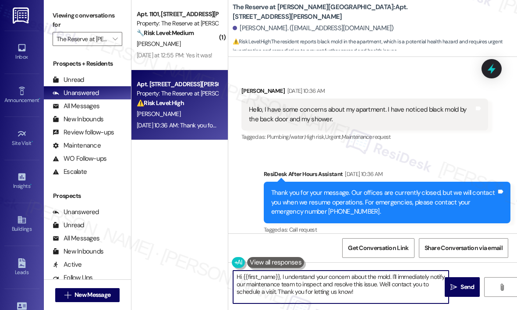
click at [389, 276] on textarea "Hi {{first_name}}, I understand your concern about the mold. I'll immediately n…" at bounding box center [340, 287] width 215 height 33
click at [411, 294] on textarea "Hi {{first_name}}, I understand your concern about the moisture issue. I'll imm…" at bounding box center [340, 287] width 215 height 33
click at [396, 290] on textarea "Hi {{first_name}}, I understand your concern about the moisture issue. I'll imm…" at bounding box center [340, 287] width 215 height 33
drag, startPoint x: 396, startPoint y: 290, endPoint x: 279, endPoint y: 278, distance: 117.5
click at [279, 278] on textarea "Hi {{first_name}}, I understand your concern about the moisture issue. I'll imm…" at bounding box center [340, 287] width 215 height 33
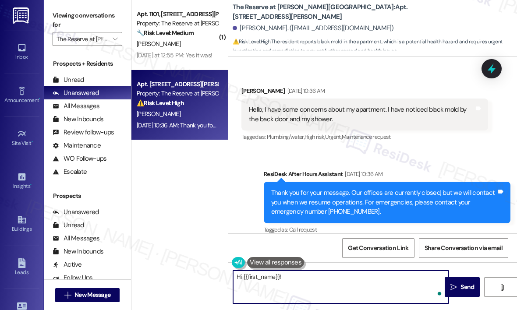
paste textarea "Sorry for the delayed response — can you describe the black spots you’ve notice…"
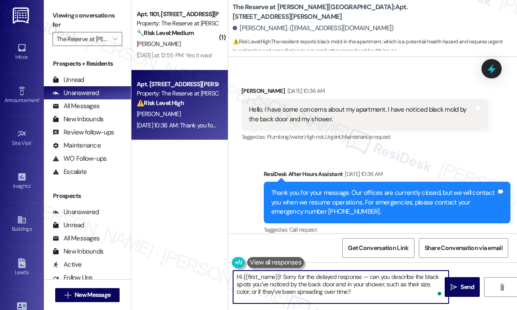
click at [354, 289] on textarea "Hi {{first_name}}! Sorry for the delayed response — can you describe the black …" at bounding box center [340, 287] width 215 height 33
type textarea "Hi {{first_name}}! Sorry for the delayed response — can you describe the black …"
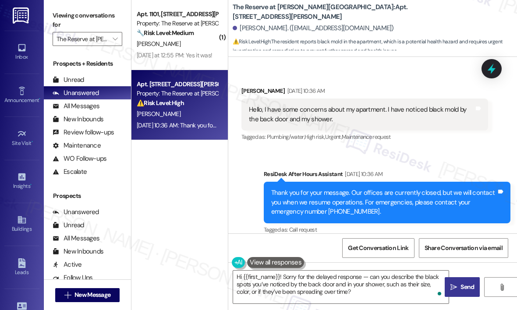
click at [458, 283] on span "Send" at bounding box center [466, 286] width 17 height 9
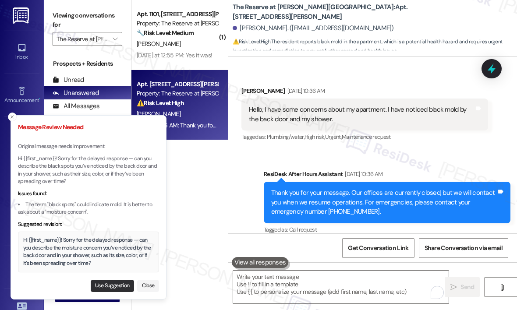
click at [115, 284] on button "Use Suggestion" at bounding box center [112, 286] width 43 height 12
type textarea "Hi {{first_name}}! Sorry for the delayed response — can you describe the moistu…"
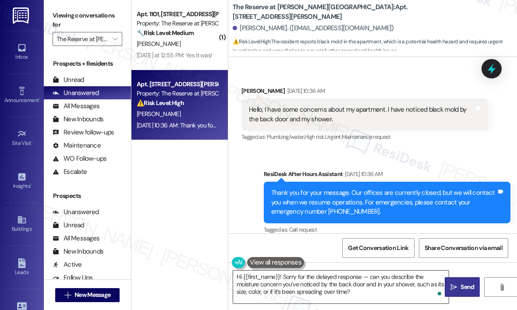
click at [397, 291] on textarea "Hi {{first_name}}! Sorry for the delayed response — can you describe the moistu…" at bounding box center [340, 287] width 215 height 33
click at [455, 285] on icon "" at bounding box center [453, 287] width 7 height 7
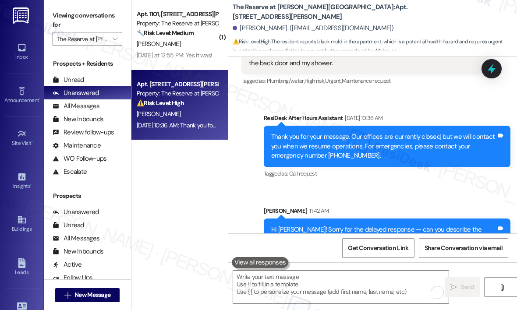
scroll to position [627, 0]
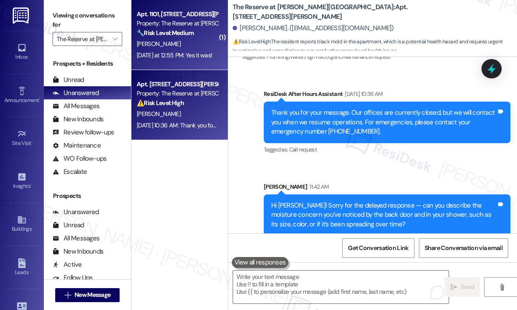
click at [178, 41] on div "[PERSON_NAME]" at bounding box center [177, 44] width 83 height 11
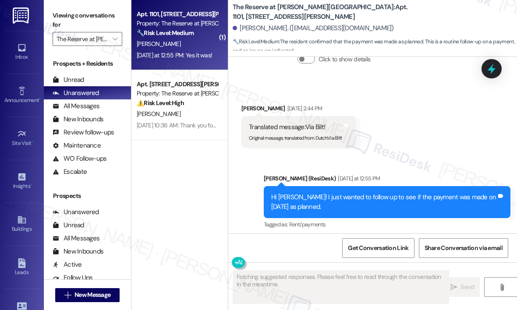
scroll to position [1731, 0]
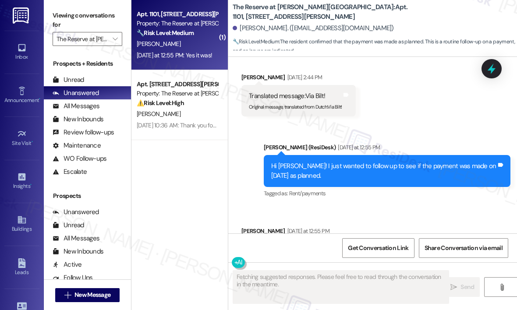
click at [406, 207] on div "Received via SMS [PERSON_NAME] [DATE] at 12:55 PM Yes it was! Tags and notes Ta…" at bounding box center [372, 244] width 289 height 74
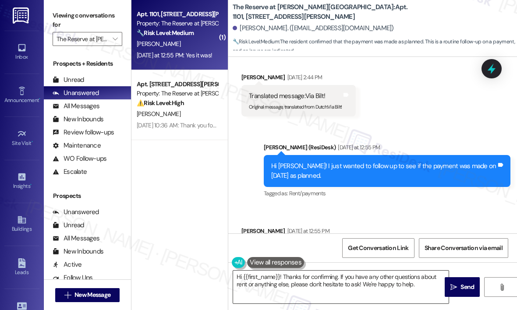
click at [360, 283] on textarea "Hi {{first_name}}! Thanks for confirming. If you have any other questions about…" at bounding box center [340, 287] width 215 height 33
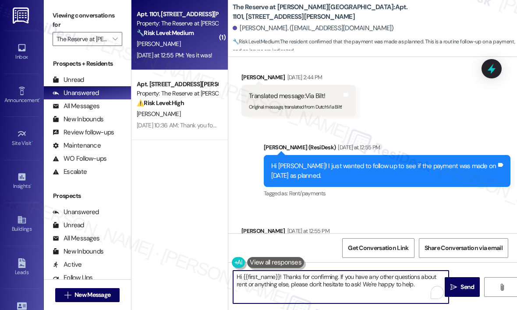
drag, startPoint x: 361, startPoint y: 283, endPoint x: 422, endPoint y: 283, distance: 60.9
click at [422, 283] on textarea "Hi {{first_name}}! Thanks for confirming. If you have any other questions about…" at bounding box center [340, 287] width 215 height 33
type textarea "Hi {{first_name}}! Thanks for confirming. If you have any other questions about…"
click at [419, 282] on textarea "Hi {{first_name}}! Thanks for confirming. If you have any other questions about…" at bounding box center [340, 287] width 215 height 33
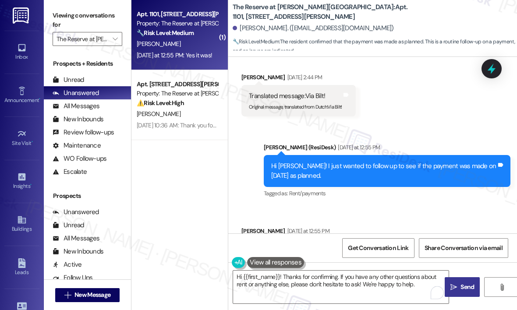
click at [465, 286] on span "Send" at bounding box center [467, 286] width 14 height 9
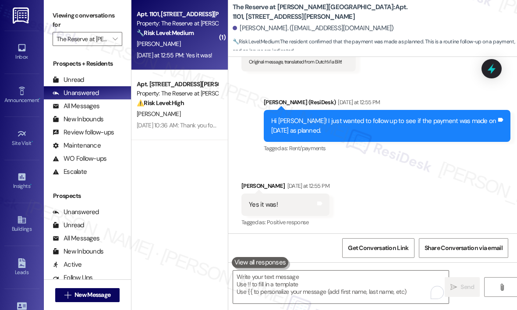
scroll to position [1802, 0]
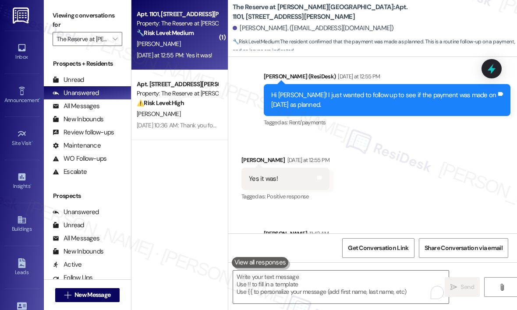
click at [401, 136] on div "Received via SMS [PERSON_NAME] [DATE] at 12:55 PM Yes it was! Tags and notes Ta…" at bounding box center [372, 173] width 289 height 74
